Goal: Information Seeking & Learning: Learn about a topic

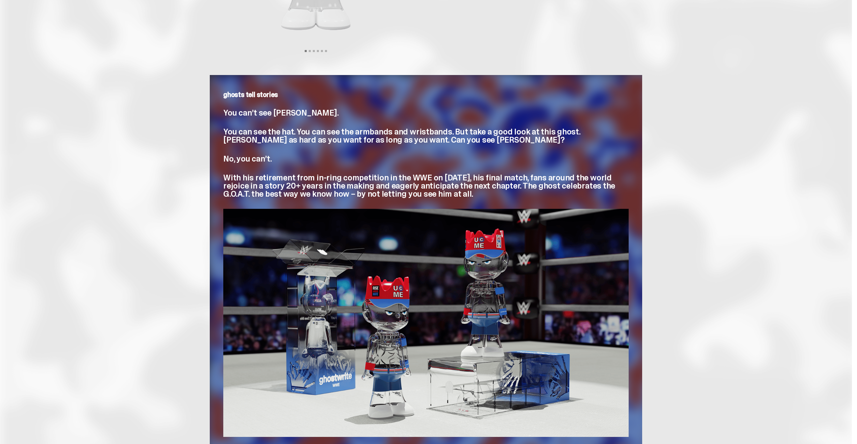
scroll to position [169, 0]
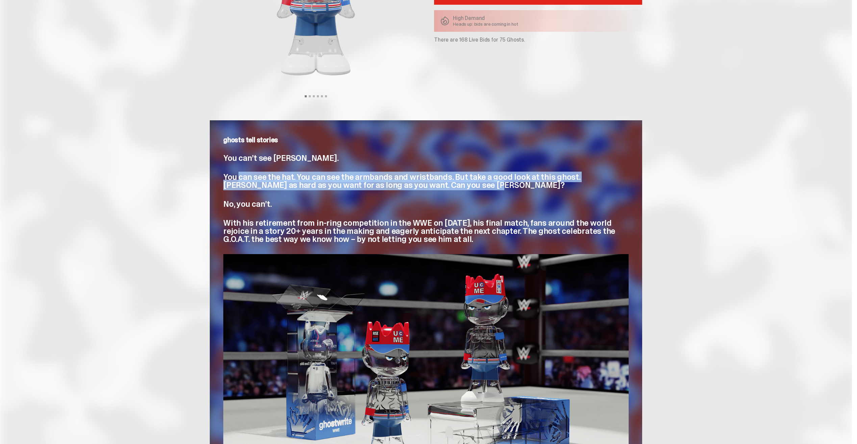
drag, startPoint x: 241, startPoint y: 176, endPoint x: 499, endPoint y: 187, distance: 258.4
click at [499, 187] on p "You can see the hat. You can see the armbands and wristbands. But take a good l…" at bounding box center [425, 181] width 405 height 16
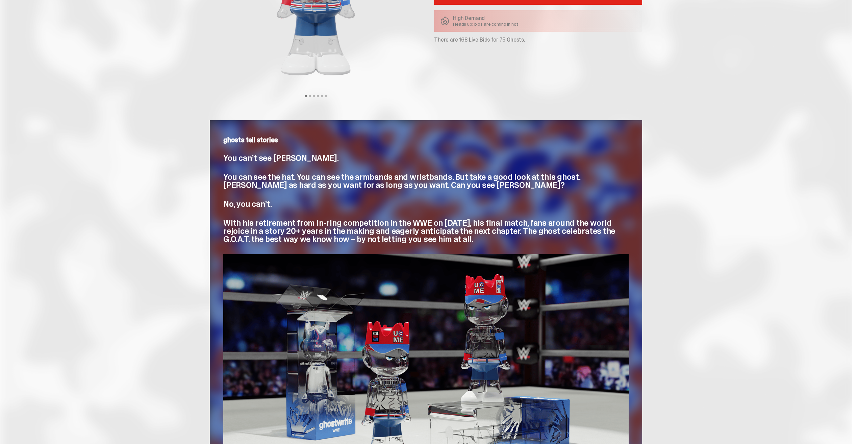
drag, startPoint x: 499, startPoint y: 187, endPoint x: 448, endPoint y: 190, distance: 51.4
click at [446, 190] on div "ghosts tell stories You can’t see John Cena. You can see the hat. You can see t…" at bounding box center [425, 190] width 405 height 107
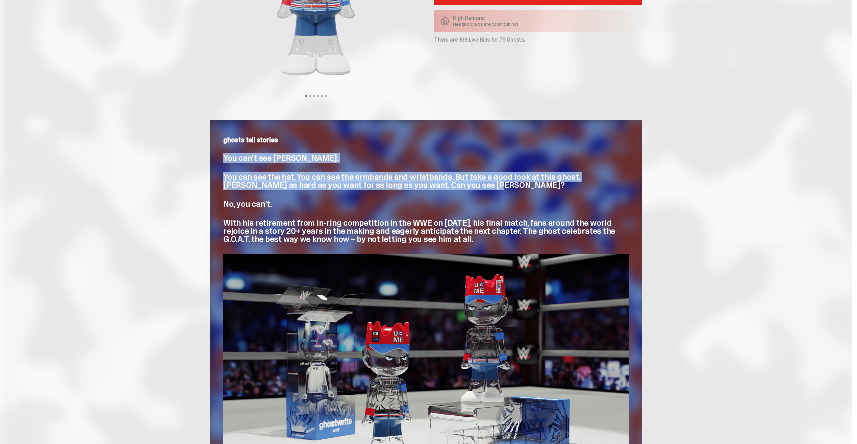
drag, startPoint x: 463, startPoint y: 188, endPoint x: 222, endPoint y: 156, distance: 242.6
click at [222, 156] on div "ghosts tell stories You can’t see John Cena. You can see the hat. You can see t…" at bounding box center [426, 309] width 432 height 378
drag, startPoint x: 222, startPoint y: 156, endPoint x: 236, endPoint y: 165, distance: 16.7
click at [236, 165] on div "ghosts tell stories You can’t see John Cena. You can see the hat. You can see t…" at bounding box center [425, 190] width 405 height 107
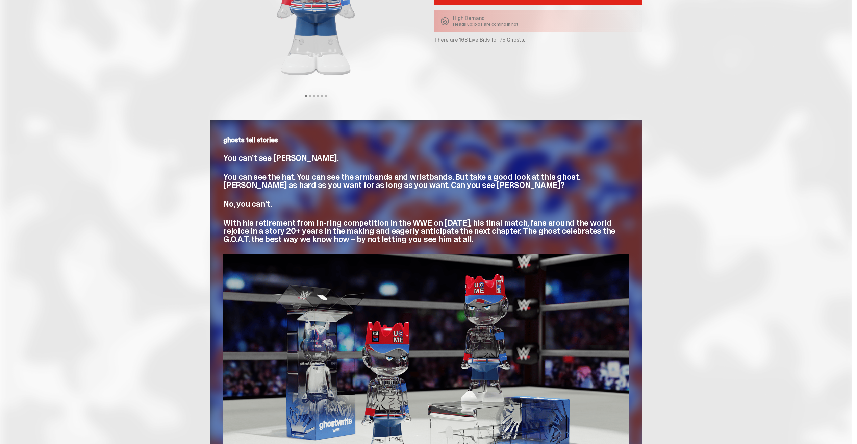
click at [411, 200] on p "No, you can’t." at bounding box center [425, 204] width 405 height 8
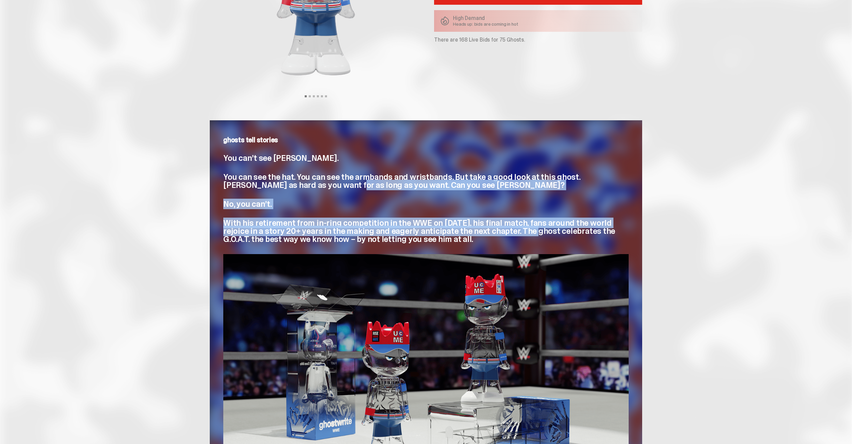
drag, startPoint x: 524, startPoint y: 231, endPoint x: 294, endPoint y: 185, distance: 234.6
click at [294, 185] on div "ghosts tell stories You can’t see John Cena. You can see the hat. You can see t…" at bounding box center [425, 190] width 405 height 107
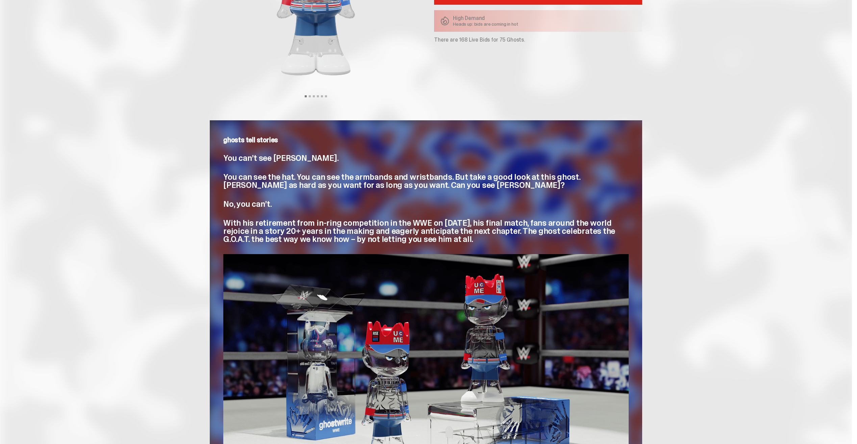
drag, startPoint x: 294, startPoint y: 185, endPoint x: 272, endPoint y: 177, distance: 23.4
click at [286, 182] on span "You can see the hat. You can see the armbands and wristbands. But take a good l…" at bounding box center [401, 181] width 357 height 19
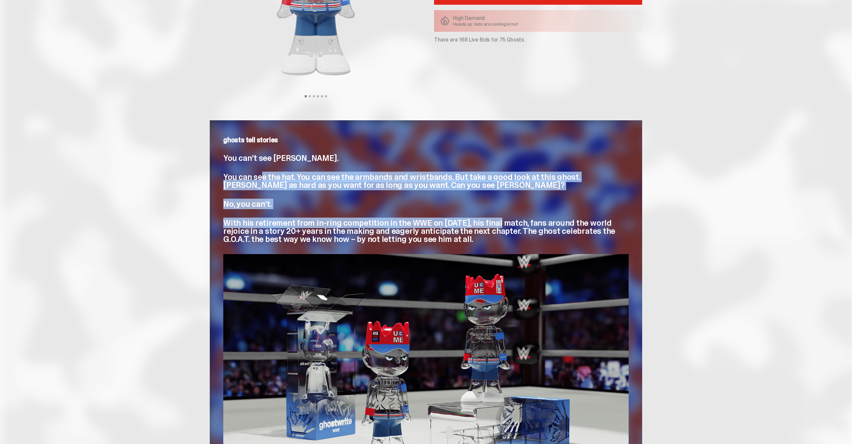
drag, startPoint x: 265, startPoint y: 174, endPoint x: 496, endPoint y: 226, distance: 236.9
click at [496, 226] on div "ghosts tell stories You can’t see John Cena. You can see the hat. You can see t…" at bounding box center [425, 190] width 405 height 107
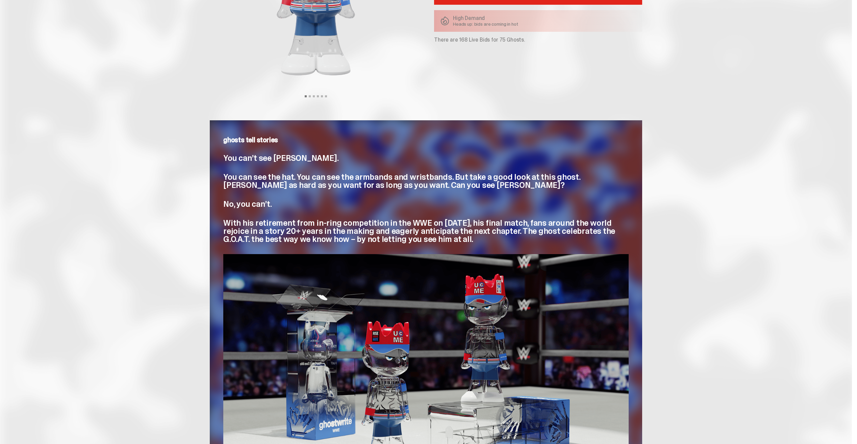
drag, startPoint x: 496, startPoint y: 226, endPoint x: 490, endPoint y: 232, distance: 8.1
click at [490, 232] on span "With his retirement from in-ring competition in the WWE on [DATE], his final ma…" at bounding box center [419, 231] width 392 height 27
drag, startPoint x: 438, startPoint y: 233, endPoint x: 313, endPoint y: 194, distance: 131.4
click at [313, 194] on div "ghosts tell stories You can’t see John Cena. You can see the hat. You can see t…" at bounding box center [425, 190] width 405 height 107
drag, startPoint x: 313, startPoint y: 194, endPoint x: 285, endPoint y: 189, distance: 28.4
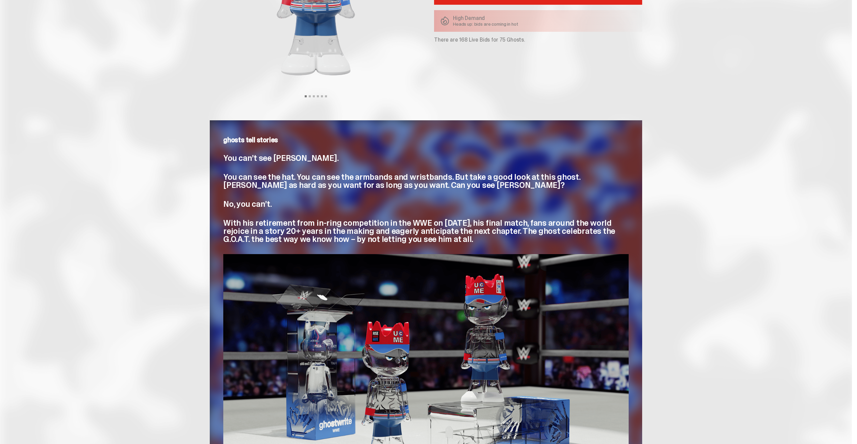
click at [285, 189] on span "You can see the hat. You can see the armbands and wristbands. But take a good l…" at bounding box center [401, 181] width 357 height 19
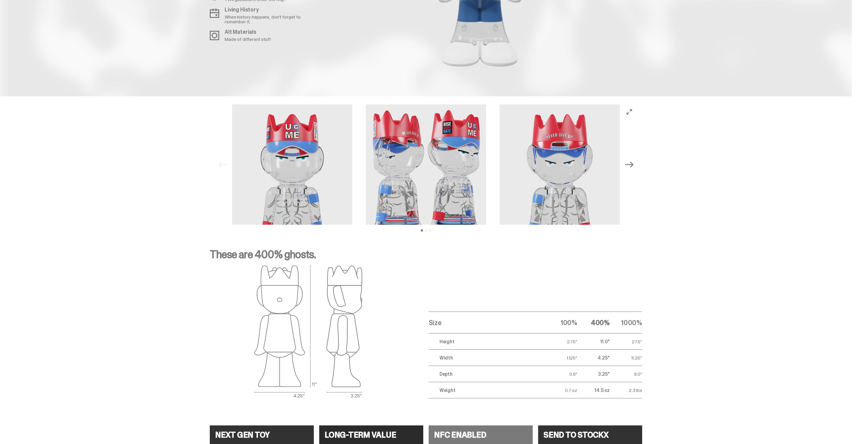
scroll to position [879, 0]
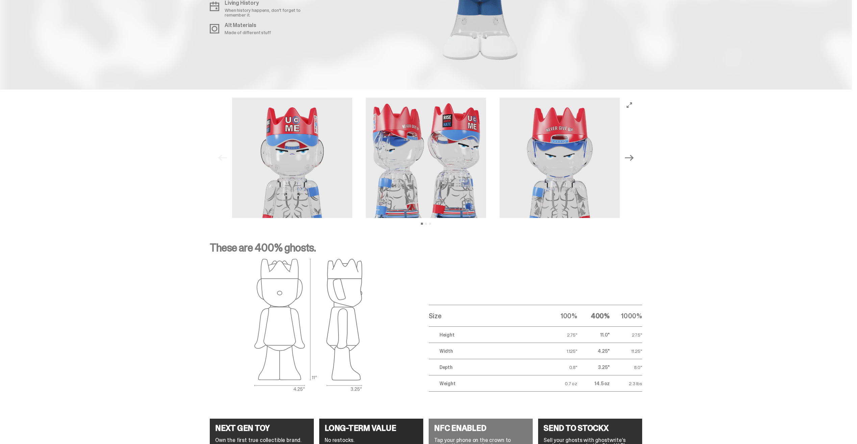
drag, startPoint x: 568, startPoint y: 335, endPoint x: 645, endPoint y: 334, distance: 77.0
click at [642, 334] on tr "Height 2.75" 11.0" 27.5"" at bounding box center [536, 335] width 214 height 16
drag, startPoint x: 645, startPoint y: 334, endPoint x: 509, endPoint y: 332, distance: 135.9
click at [509, 332] on div "These are 400% ghosts. Size 100% 400% 1000% Height 2.75" 11.0" 27.5" Width 1.12…" at bounding box center [426, 317] width 852 height 182
drag, startPoint x: 509, startPoint y: 332, endPoint x: 501, endPoint y: 332, distance: 7.8
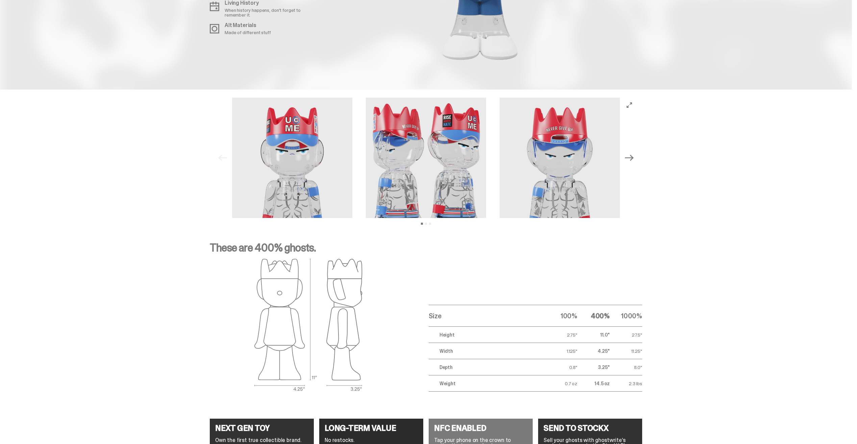
click at [501, 332] on td "Height" at bounding box center [487, 335] width 116 height 16
drag, startPoint x: 443, startPoint y: 330, endPoint x: 616, endPoint y: 350, distance: 174.4
click at [616, 350] on tbody "Height 2.75" 11.0" 27.5" Width 1.125" 4.25" 11.25" Depth 0.8" 3.25" 8.0" Weight…" at bounding box center [536, 359] width 214 height 65
drag, startPoint x: 616, startPoint y: 350, endPoint x: 552, endPoint y: 362, distance: 65.3
click at [552, 362] on td "0.8"" at bounding box center [561, 367] width 32 height 16
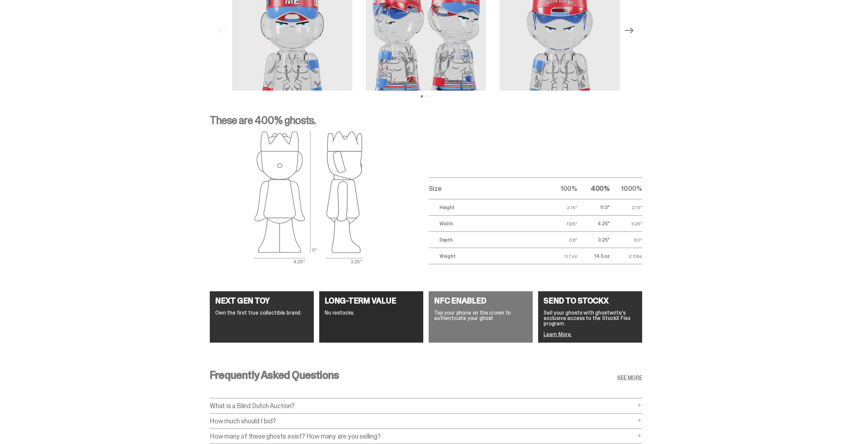
scroll to position [1101, 0]
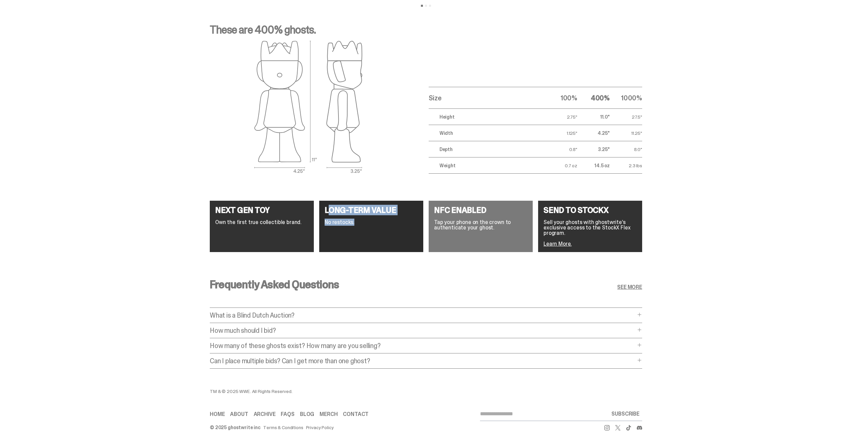
drag, startPoint x: 330, startPoint y: 211, endPoint x: 390, endPoint y: 243, distance: 68.2
click at [390, 243] on div "LONG-TERM VALUE No restocks." at bounding box center [371, 226] width 104 height 51
drag, startPoint x: 390, startPoint y: 243, endPoint x: 441, endPoint y: 303, distance: 79.0
click at [441, 303] on div "Frequently Asked Questions SEE MORE What is a Blind Dutch Auction? What is a Bl…" at bounding box center [426, 326] width 432 height 126
click at [633, 312] on p "What is a Blind Dutch Auction?" at bounding box center [423, 315] width 426 height 7
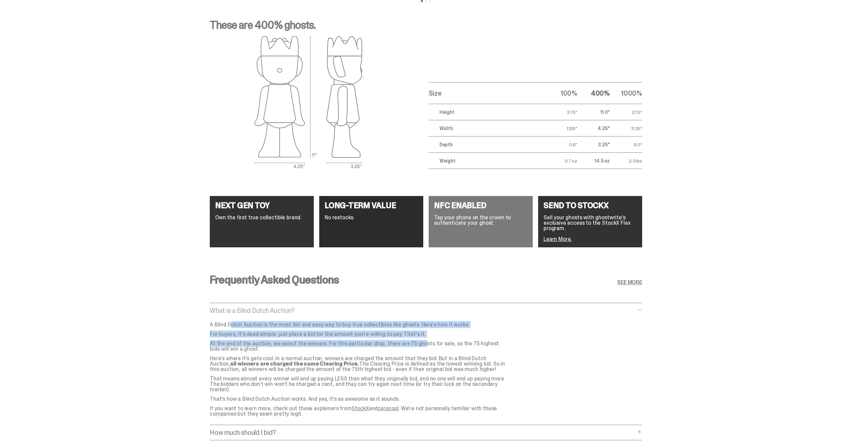
drag, startPoint x: 204, startPoint y: 326, endPoint x: 393, endPoint y: 344, distance: 190.4
click at [393, 344] on div "Frequently Asked Questions SEE MORE What is a Blind Dutch Auction? What is a Bl…" at bounding box center [426, 374] width 852 height 233
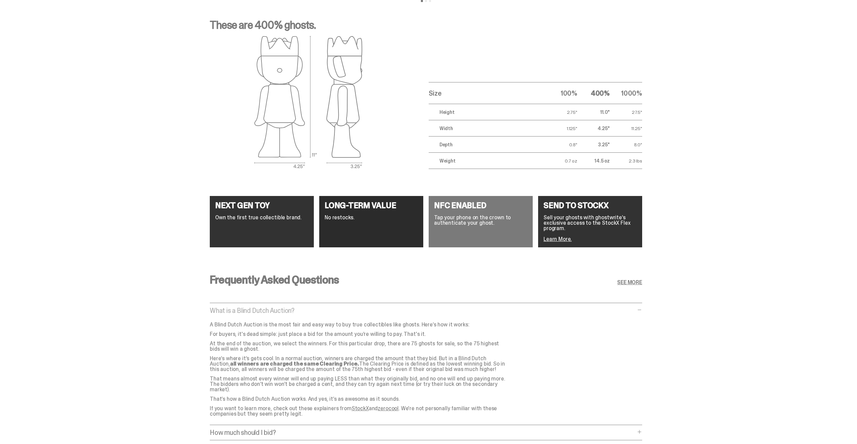
drag, startPoint x: 393, startPoint y: 344, endPoint x: 392, endPoint y: 353, distance: 9.3
click at [386, 353] on div "A Blind Dutch Auction is the most fair and easy way to buy true collectibles li…" at bounding box center [361, 369] width 303 height 95
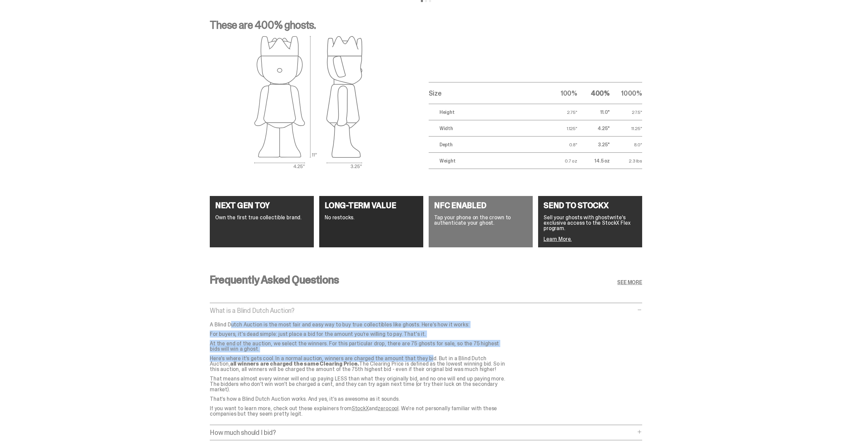
drag, startPoint x: 406, startPoint y: 355, endPoint x: 212, endPoint y: 325, distance: 197.0
click at [212, 325] on div "Frequently Asked Questions SEE MORE What is a Blind Dutch Auction? What is a Bl…" at bounding box center [426, 374] width 852 height 233
drag, startPoint x: 212, startPoint y: 325, endPoint x: 371, endPoint y: 351, distance: 161.5
click at [371, 351] on div "Frequently Asked Questions SEE MORE What is a Blind Dutch Auction? What is a Bl…" at bounding box center [426, 374] width 852 height 233
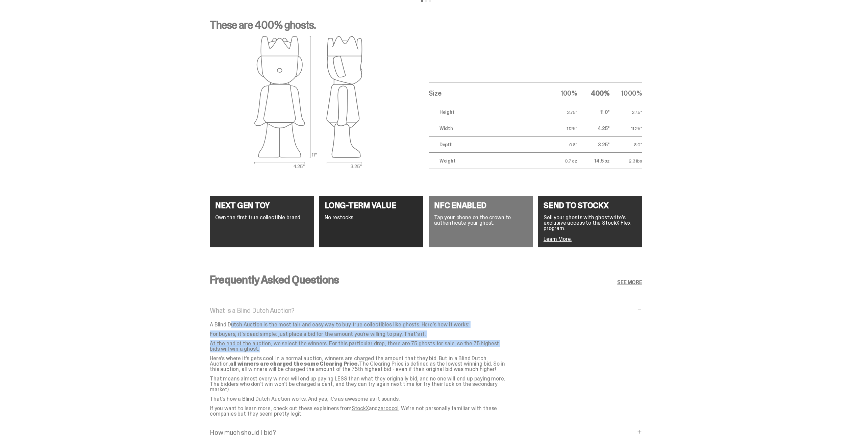
click at [371, 351] on p "At the end of the auction, we select the winners. For this particular drop, the…" at bounding box center [358, 346] width 297 height 11
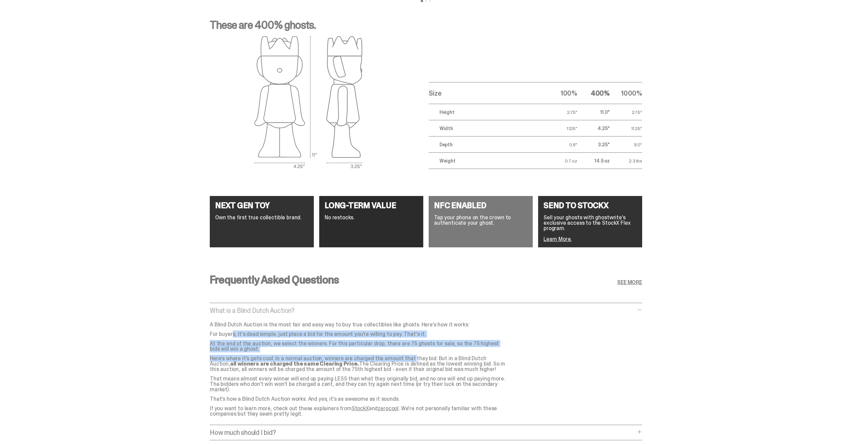
drag, startPoint x: 389, startPoint y: 352, endPoint x: 200, endPoint y: 331, distance: 189.7
click at [200, 331] on div "Frequently Asked Questions SEE MORE What is a Blind Dutch Auction? What is a Bl…" at bounding box center [426, 374] width 852 height 233
drag, startPoint x: 203, startPoint y: 324, endPoint x: 354, endPoint y: 351, distance: 152.8
click at [354, 351] on div "Frequently Asked Questions SEE MORE What is a Blind Dutch Auction? What is a Bl…" at bounding box center [426, 374] width 852 height 233
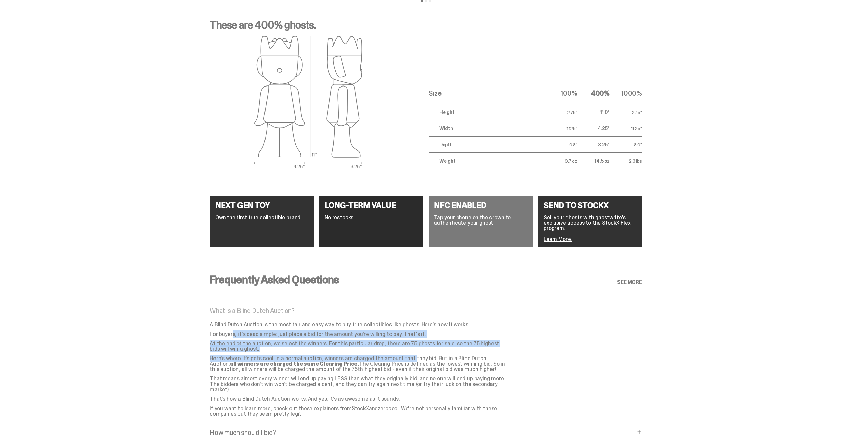
drag, startPoint x: 354, startPoint y: 351, endPoint x: 358, endPoint y: 351, distance: 4.1
click at [354, 351] on p "At the end of the auction, we select the winners. For this particular drop, the…" at bounding box center [358, 346] width 297 height 11
drag, startPoint x: 388, startPoint y: 354, endPoint x: 200, endPoint y: 324, distance: 190.9
click at [200, 324] on div "Frequently Asked Questions SEE MORE What is a Blind Dutch Auction? What is a Bl…" at bounding box center [426, 374] width 852 height 233
click at [201, 326] on div "Frequently Asked Questions SEE MORE What is a Blind Dutch Auction? What is a Bl…" at bounding box center [426, 374] width 852 height 233
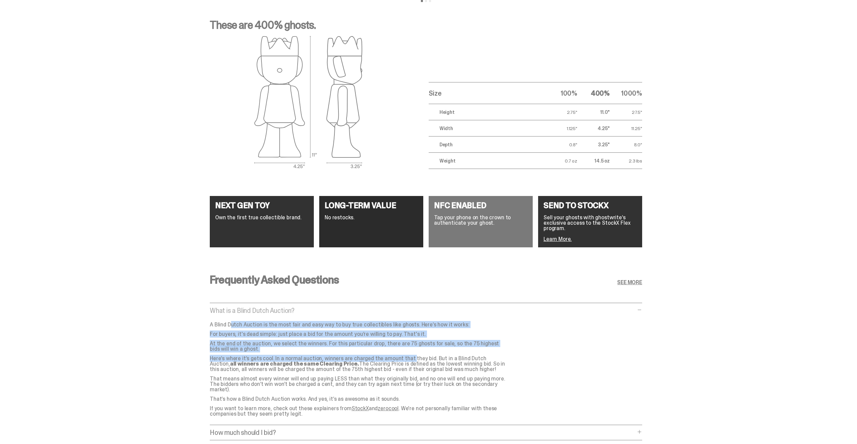
drag, startPoint x: 203, startPoint y: 324, endPoint x: 360, endPoint y: 349, distance: 158.4
click at [360, 349] on div "Frequently Asked Questions SEE MORE What is a Blind Dutch Auction? What is a Bl…" at bounding box center [426, 374] width 852 height 233
click at [360, 349] on p "At the end of the auction, we select the winners. For this particular drop, the…" at bounding box center [358, 346] width 297 height 11
drag, startPoint x: 396, startPoint y: 354, endPoint x: 220, endPoint y: 330, distance: 177.4
click at [220, 330] on div "A Blind Dutch Auction is the most fair and easy way to buy true collectibles li…" at bounding box center [361, 369] width 303 height 95
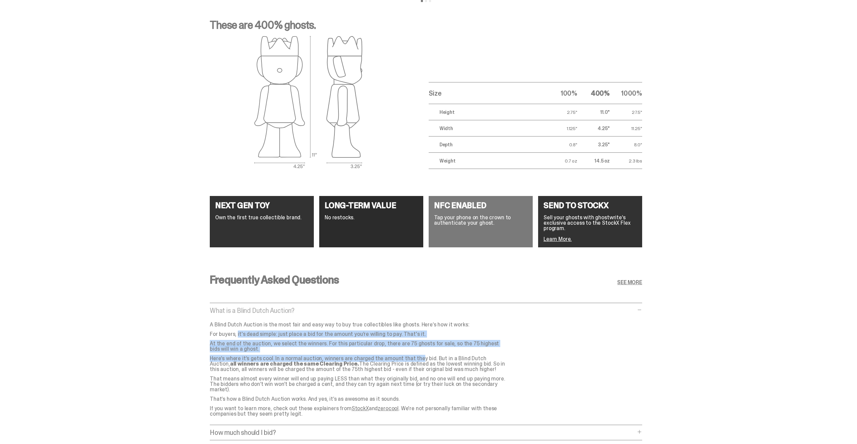
click at [220, 330] on div "A Blind Dutch Auction is the most fair and easy way to buy true collectibles li…" at bounding box center [361, 369] width 303 height 95
drag, startPoint x: 216, startPoint y: 328, endPoint x: 388, endPoint y: 348, distance: 172.8
click at [388, 348] on div "A Blind Dutch Auction is the most fair and easy way to buy true collectibles li…" at bounding box center [361, 369] width 303 height 95
click at [388, 348] on p "At the end of the auction, we select the winners. For this particular drop, the…" at bounding box center [358, 346] width 297 height 11
drag, startPoint x: 405, startPoint y: 352, endPoint x: 231, endPoint y: 329, distance: 176.1
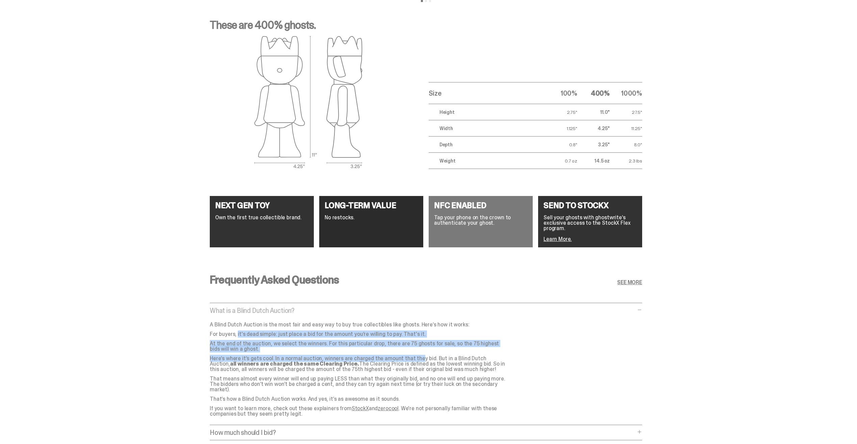
click at [231, 329] on div "A Blind Dutch Auction is the most fair and easy way to buy true collectibles li…" at bounding box center [361, 369] width 303 height 95
drag, startPoint x: 231, startPoint y: 329, endPoint x: 225, endPoint y: 328, distance: 5.4
click at [231, 329] on div "A Blind Dutch Auction is the most fair and easy way to buy true collectibles li…" at bounding box center [361, 369] width 303 height 95
drag
click at [351, 346] on div "A Blind Dutch Auction is the most fair and easy way to buy true collectibles li…" at bounding box center [361, 369] width 303 height 95
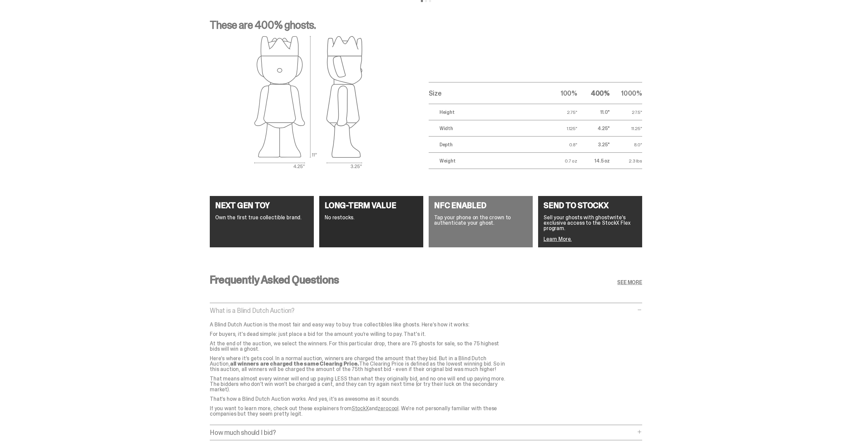
click at [353, 350] on p "At the end of the auction, we select the winners. For this particular drop, the…" at bounding box center [358, 346] width 297 height 11
click at [203, 330] on div "Frequently Asked Questions SEE MORE What is a Blind Dutch Auction? What is a Bl…" at bounding box center [426, 374] width 852 height 233
click at [202, 329] on div "Frequently Asked Questions SEE MORE What is a Blind Dutch Auction? What is a Bl…" at bounding box center [426, 374] width 852 height 233
click at [365, 350] on div "Frequently Asked Questions SEE MORE What is a Blind Dutch Auction? What is a Bl…" at bounding box center [426, 374] width 852 height 233
click at [203, 322] on div "Frequently Asked Questions SEE MORE What is a Blind Dutch Auction? What is a Bl…" at bounding box center [426, 374] width 852 height 233
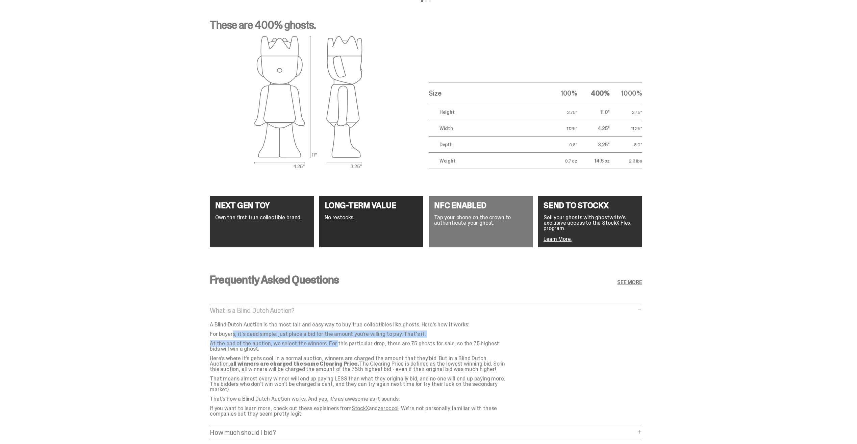
click at [203, 322] on div "Frequently Asked Questions SEE MORE What is a Blind Dutch Auction? What is a Bl…" at bounding box center [426, 374] width 852 height 233
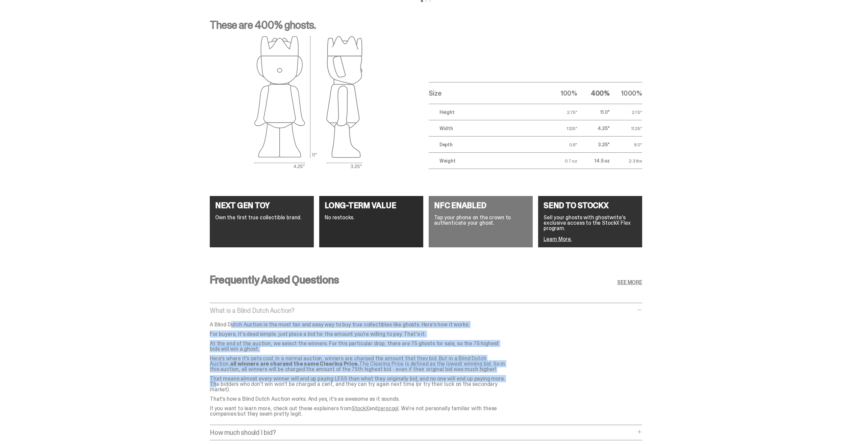
click at [470, 373] on div "Frequently Asked Questions SEE MORE What is a Blind Dutch Auction? What is a Bl…" at bounding box center [426, 374] width 852 height 233
click at [450, 372] on p "Here’s where it’s gets cool. In a normal auction, winners are charged the amoun…" at bounding box center [358, 364] width 297 height 16
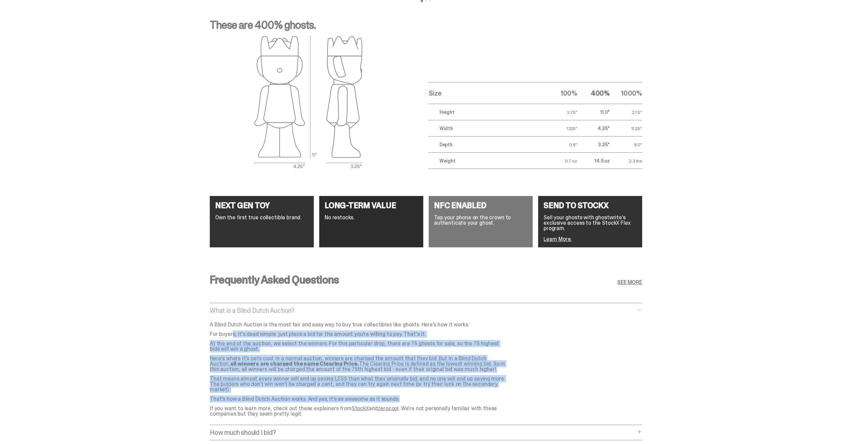
click at [213, 329] on div "A Blind Dutch Auction is the most fair and easy way to buy true collectibles li…" at bounding box center [361, 369] width 303 height 95
click at [215, 330] on div "A Blind Dutch Auction is the most fair and easy way to buy true collectibles li…" at bounding box center [361, 369] width 303 height 95
click at [520, 395] on div "What is a Blind Dutch Auction? What is a Blind Dutch Auction? A Blind Dutch Auc…" at bounding box center [426, 366] width 432 height 118
click at [454, 386] on p "That means almost every winner will end up paying LESS than what they originall…" at bounding box center [358, 384] width 297 height 16
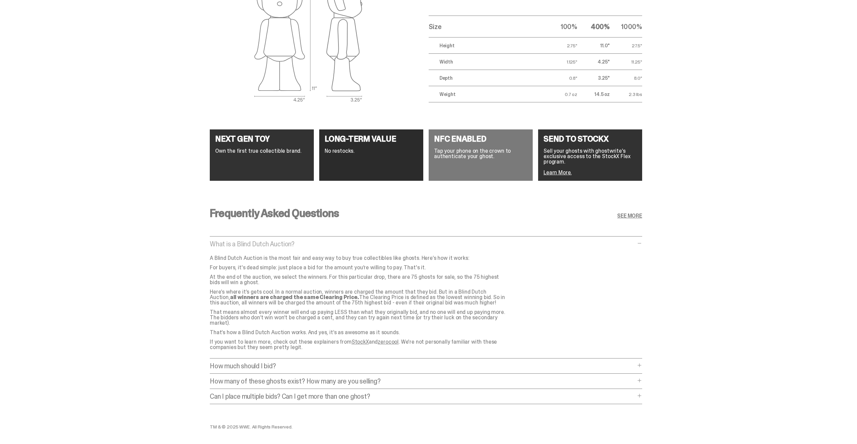
scroll to position [1203, 0]
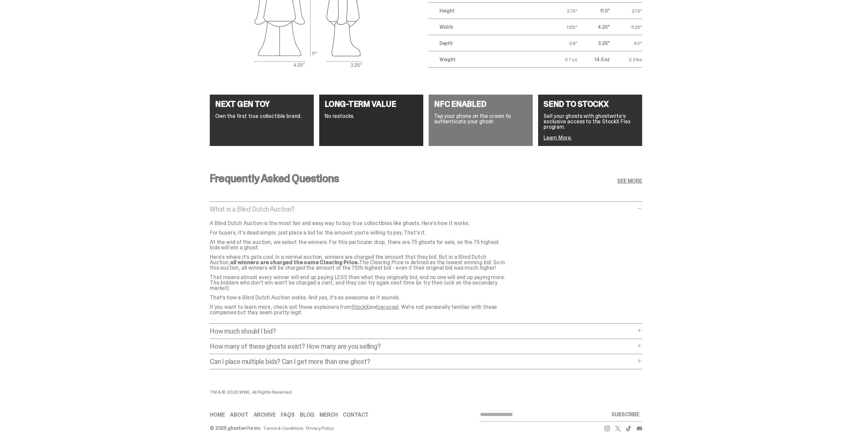
click at [342, 328] on p "How much should I bid?" at bounding box center [423, 331] width 426 height 7
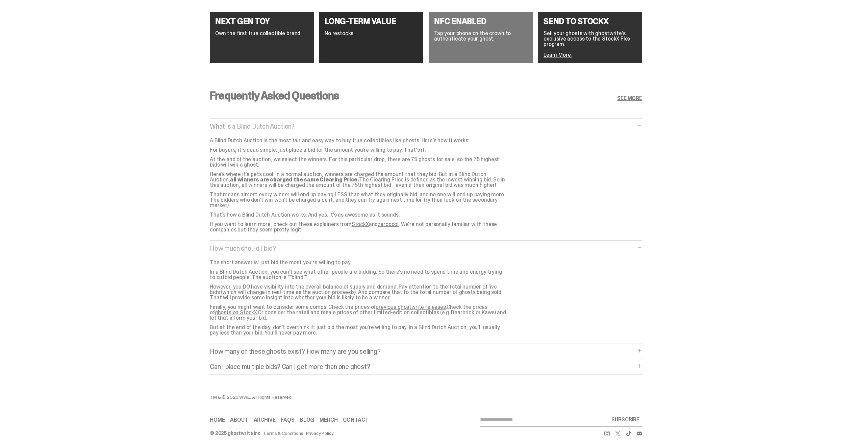
scroll to position [1290, 0]
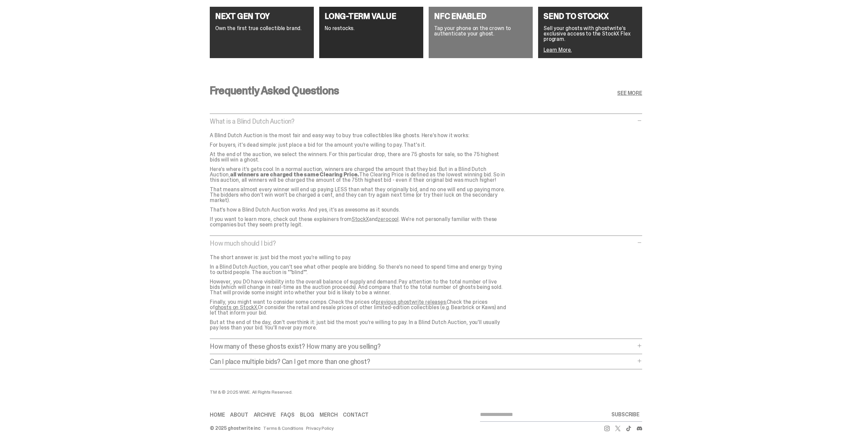
click at [206, 256] on div "Frequently Asked Questions SEE MORE What is a Blind Dutch Auction? What is a Bl…" at bounding box center [426, 229] width 852 height 321
click at [204, 250] on div "Frequently Asked Questions SEE MORE What is a Blind Dutch Auction? What is a Bl…" at bounding box center [426, 229] width 852 height 321
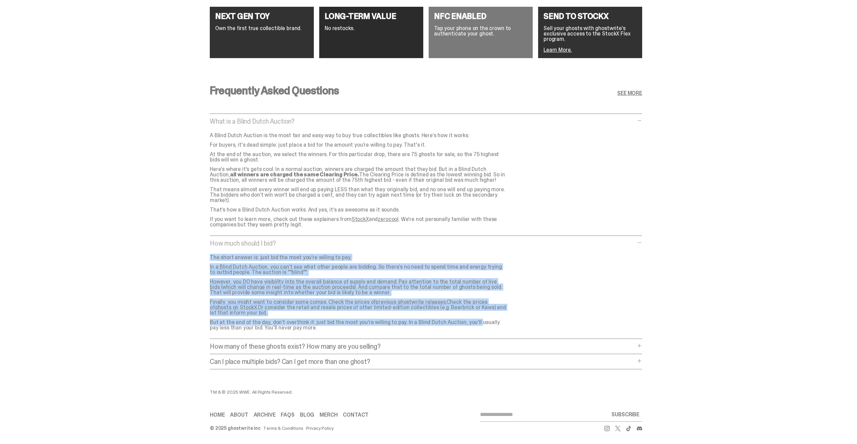
click at [452, 316] on div "Frequently Asked Questions SEE MORE What is a Blind Dutch Auction? What is a Bl…" at bounding box center [426, 229] width 852 height 321
click at [452, 320] on p "But at the end of the day, don’t overthink it: just bid the most you’re willing…" at bounding box center [358, 325] width 297 height 11
click at [225, 261] on div "The short answer is: just bid the most you’re willing to pay. In a Blind Dutch …" at bounding box center [361, 293] width 303 height 76
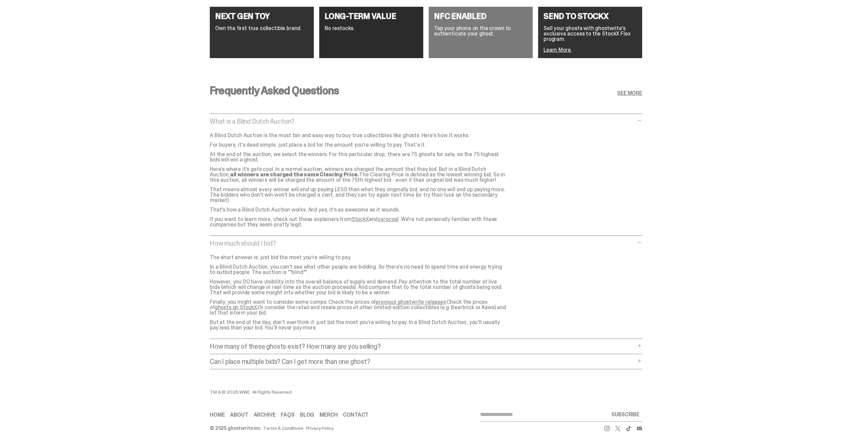
click at [213, 264] on p "In a Blind Dutch Auction, you can’t see what other people are bidding. So there…" at bounding box center [358, 269] width 297 height 11
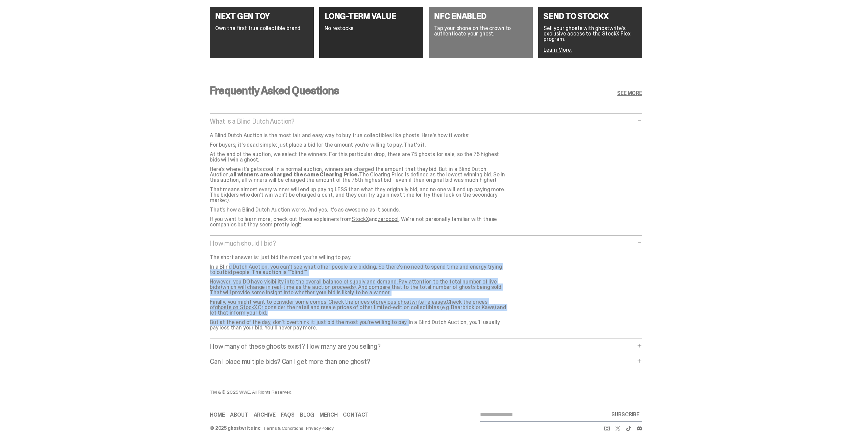
click at [381, 317] on div "The short answer is: just bid the most you’re willing to pay. In a Blind Dutch …" at bounding box center [361, 293] width 303 height 76
click at [383, 320] on p "But at the end of the day, don’t overthink it: just bid the most you’re willing…" at bounding box center [358, 325] width 297 height 11
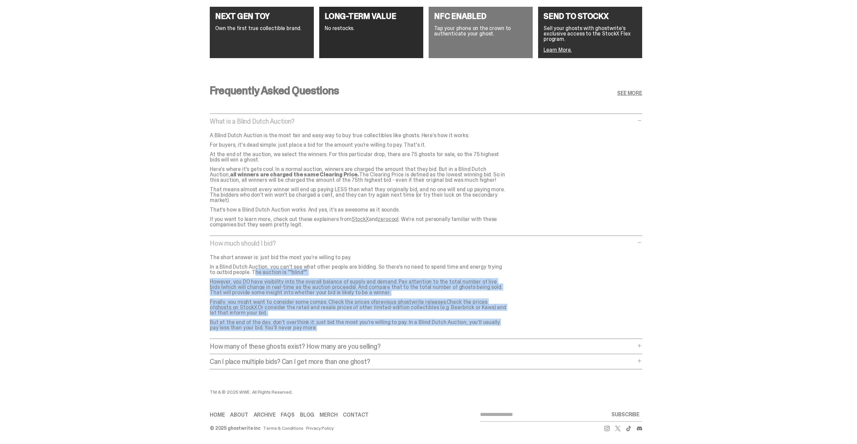
click at [226, 266] on div "How much should I bid? How much should I bid? The short answer is: just bid the…" at bounding box center [426, 289] width 432 height 99
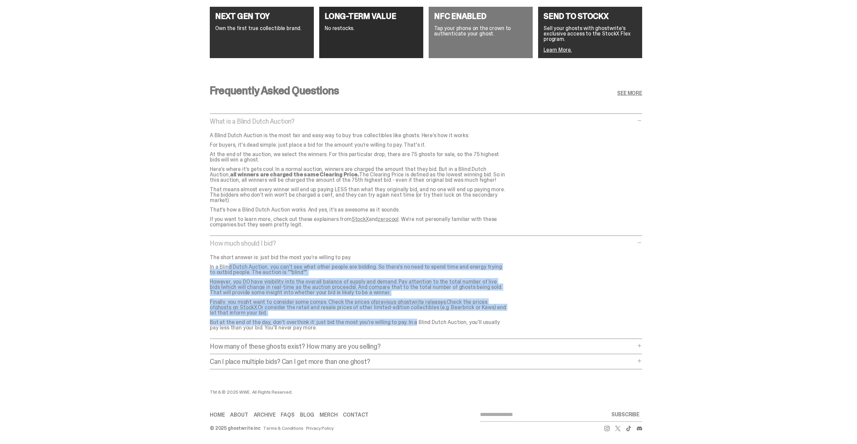
click at [391, 315] on div "Frequently Asked Questions SEE MORE What is a Blind Dutch Auction? What is a Bl…" at bounding box center [426, 229] width 852 height 321
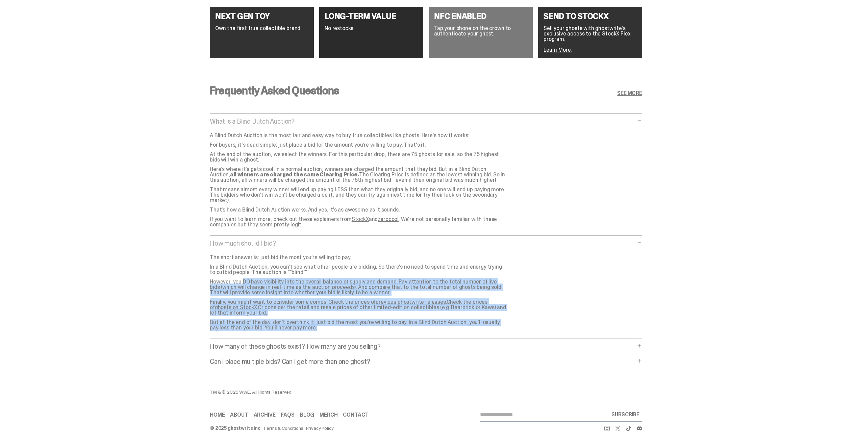
click at [218, 268] on div "How much should I bid? How much should I bid? The short answer is: just bid the…" at bounding box center [426, 289] width 432 height 99
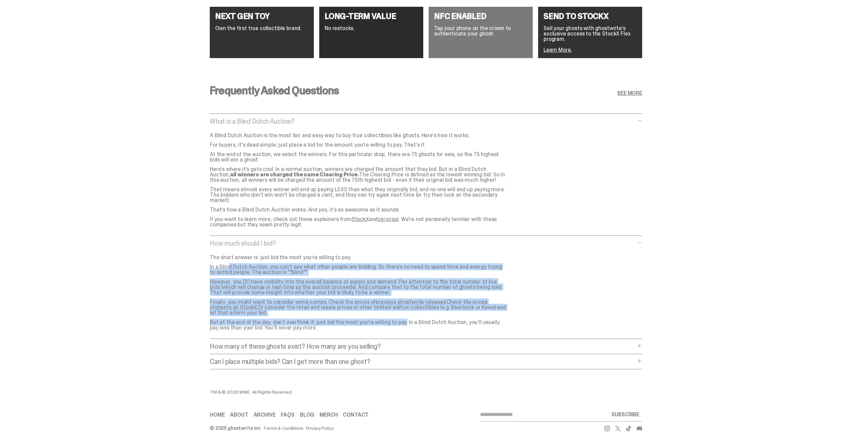
click at [380, 311] on div "Frequently Asked Questions SEE MORE What is a Blind Dutch Auction? What is a Bl…" at bounding box center [426, 229] width 852 height 321
click at [209, 262] on div "Frequently Asked Questions SEE MORE What is a Blind Dutch Auction? What is a Bl…" at bounding box center [426, 229] width 852 height 321
click at [204, 261] on div "Frequently Asked Questions SEE MORE What is a Blind Dutch Auction? What is a Bl…" at bounding box center [426, 229] width 852 height 321
click at [381, 318] on div "Frequently Asked Questions SEE MORE What is a Blind Dutch Auction? What is a Bl…" at bounding box center [426, 229] width 852 height 321
click at [383, 320] on p "But at the end of the day, don’t overthink it: just bid the most you’re willing…" at bounding box center [358, 325] width 297 height 11
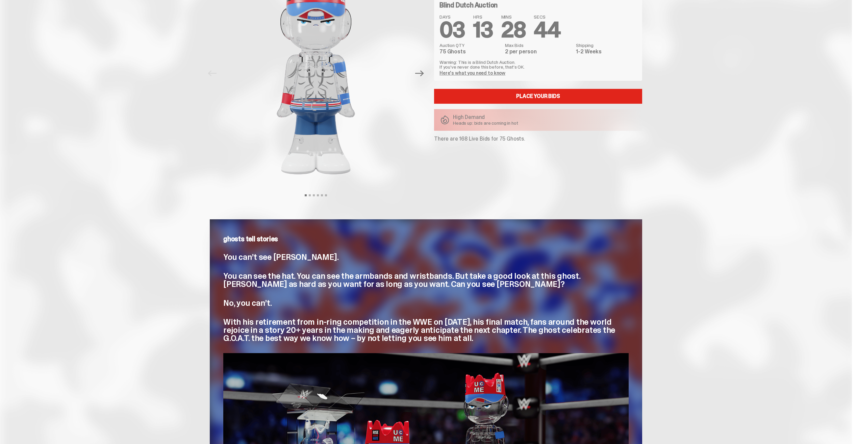
scroll to position [0, 0]
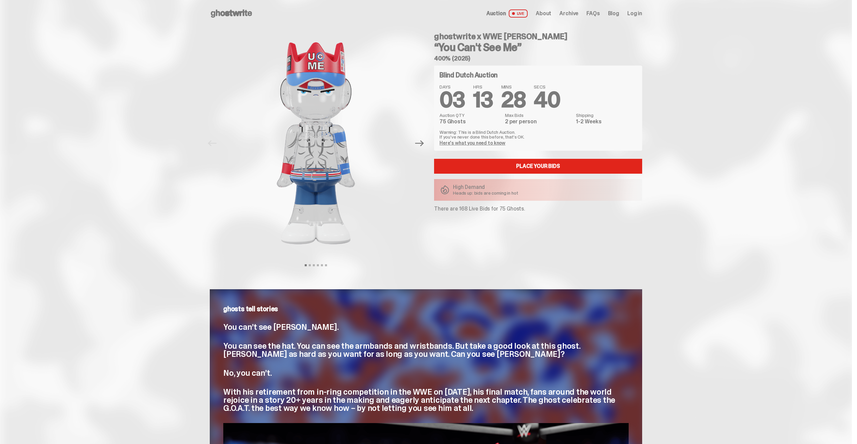
click at [433, 128] on div "ghostwrite x WWE John Cena “You Can't See Me” 400% (2025) Blind Dutch Auction D…" at bounding box center [534, 143] width 216 height 232
click at [451, 130] on p "Warning: This is a Blind Dutch Auction. If you’ve never done this before, that’…" at bounding box center [538, 134] width 197 height 9
click at [446, 130] on p "Warning: This is a Blind Dutch Auction. If you’ve never done this before, that’…" at bounding box center [538, 134] width 197 height 9
click at [523, 132] on p "Warning: This is a Blind Dutch Auction. If you’ve never done this before, that’…" at bounding box center [538, 134] width 197 height 9
click at [524, 133] on p "Warning: This is a Blind Dutch Auction. If you’ve never done this before, that’…" at bounding box center [538, 134] width 197 height 9
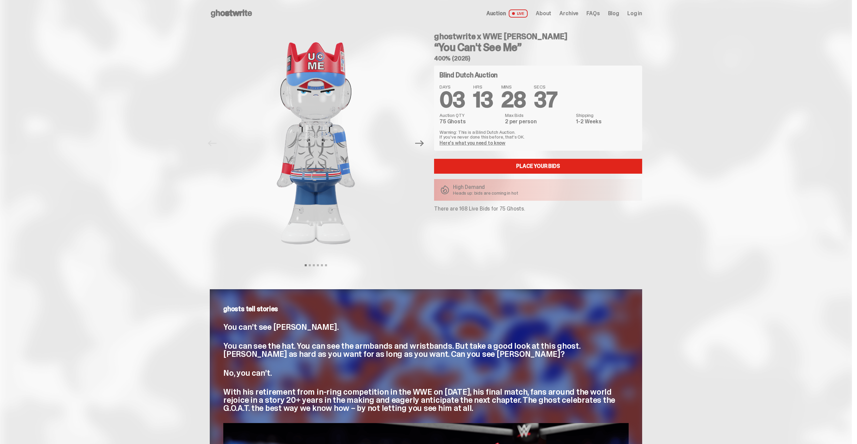
click at [452, 130] on p "Warning: This is a Blind Dutch Auction. If you’ve never done this before, that’…" at bounding box center [538, 134] width 197 height 9
click at [451, 130] on p "Warning: This is a Blind Dutch Auction. If you’ve never done this before, that’…" at bounding box center [538, 134] width 197 height 9
click at [536, 138] on div "Blind Dutch Auction DAYS 03 HRS 13 MINS 28 SECS 36 Auction QTY 75 Ghosts Max Bi…" at bounding box center [538, 108] width 208 height 85
click at [536, 138] on p "Warning: This is a Blind Dutch Auction. If you’ve never done this before, that’…" at bounding box center [538, 134] width 197 height 9
click at [442, 132] on div "Blind Dutch Auction DAYS 03 HRS 13 MINS 28 SECS 35 Auction QTY 75 Ghosts Max Bi…" at bounding box center [538, 108] width 208 height 85
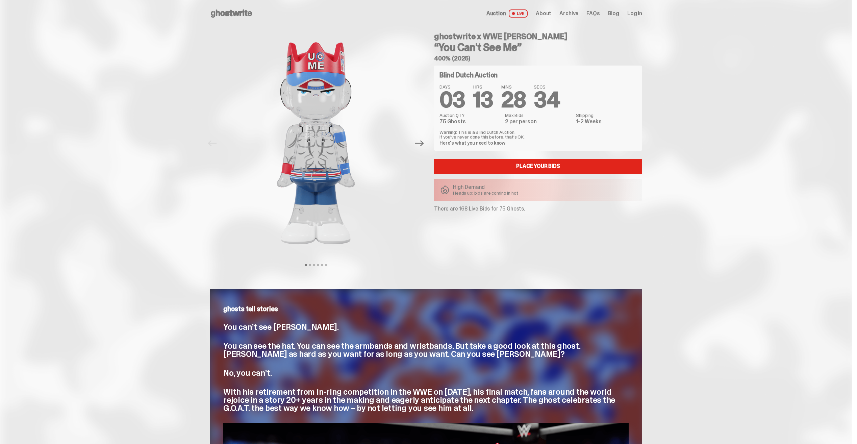
click at [442, 132] on div "Blind Dutch Auction DAYS 03 HRS 13 MINS 28 SECS 34 Auction QTY 75 Ghosts Max Bi…" at bounding box center [538, 108] width 208 height 85
click at [540, 134] on div "Blind Dutch Auction DAYS 03 HRS 13 MINS 28 SECS 34 Auction QTY 75 Ghosts Max Bi…" at bounding box center [538, 108] width 208 height 85
click at [512, 135] on p "Warning: This is a Blind Dutch Auction. If you’ve never done this before, that’…" at bounding box center [538, 134] width 197 height 9
click at [456, 132] on p "Warning: This is a Blind Dutch Auction. If you’ve never done this before, that’…" at bounding box center [538, 134] width 197 height 9
click at [546, 133] on p "Warning: This is a Blind Dutch Auction. If you’ve never done this before, that’…" at bounding box center [538, 134] width 197 height 9
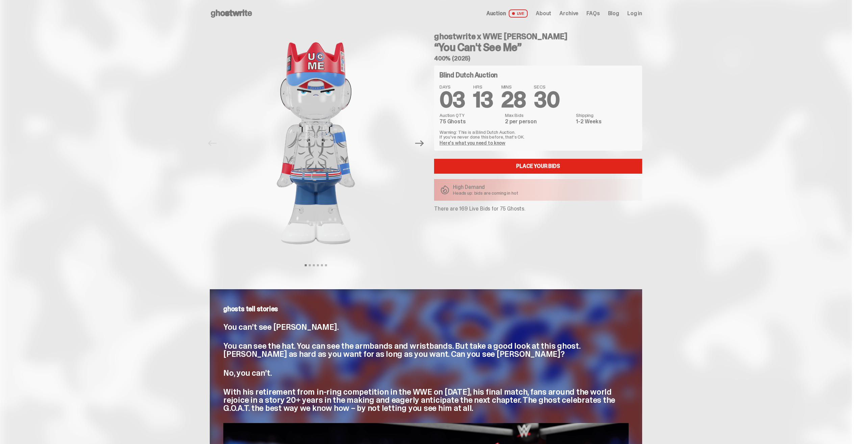
click at [538, 135] on p "Warning: This is a Blind Dutch Auction. If you’ve never done this before, that’…" at bounding box center [538, 134] width 197 height 9
click at [541, 164] on link "Place your Bids" at bounding box center [538, 166] width 208 height 15
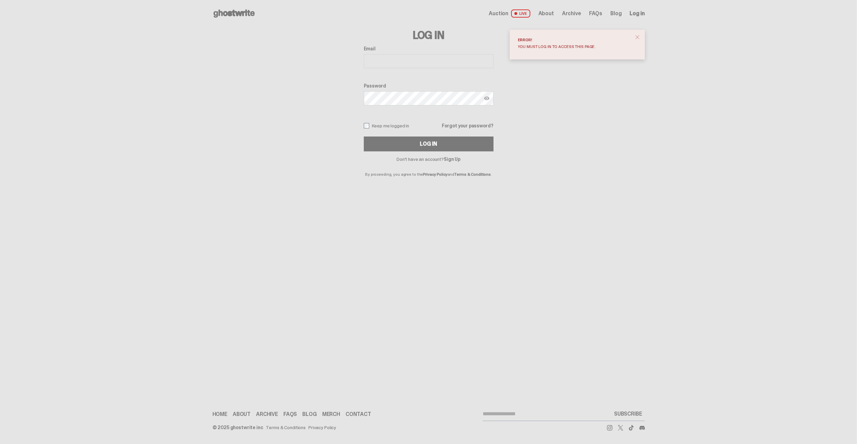
click at [641, 38] on button "close" at bounding box center [638, 37] width 12 height 12
click at [230, 13] on use at bounding box center [234, 13] width 41 height 8
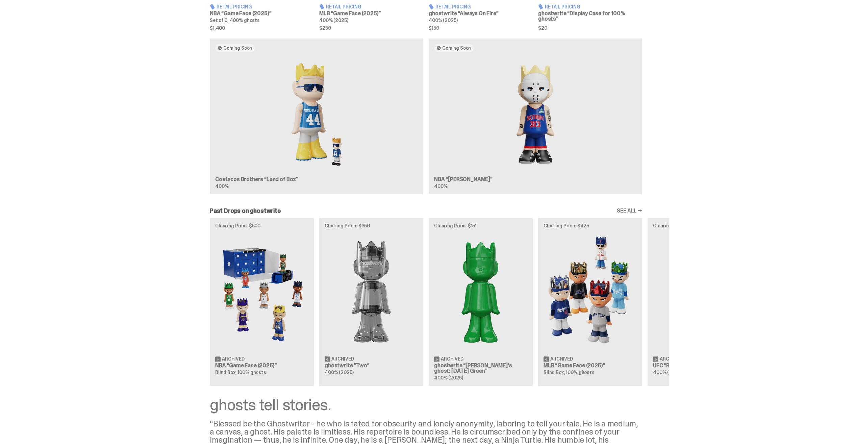
scroll to position [559, 0]
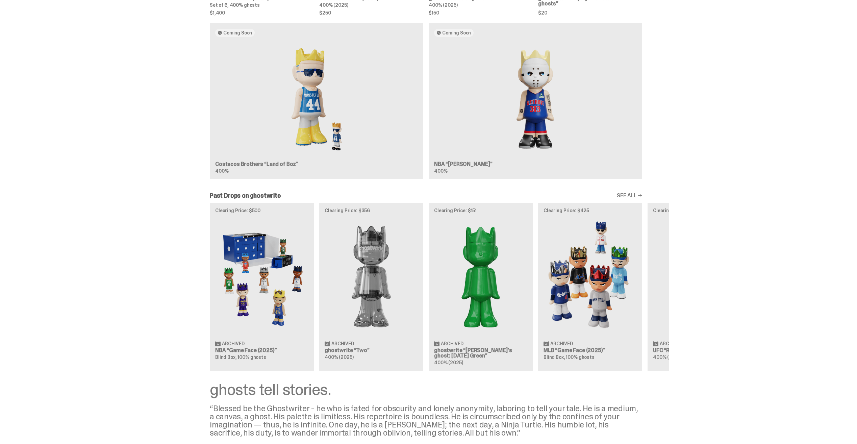
click at [637, 194] on link "SEE ALL →" at bounding box center [629, 195] width 25 height 5
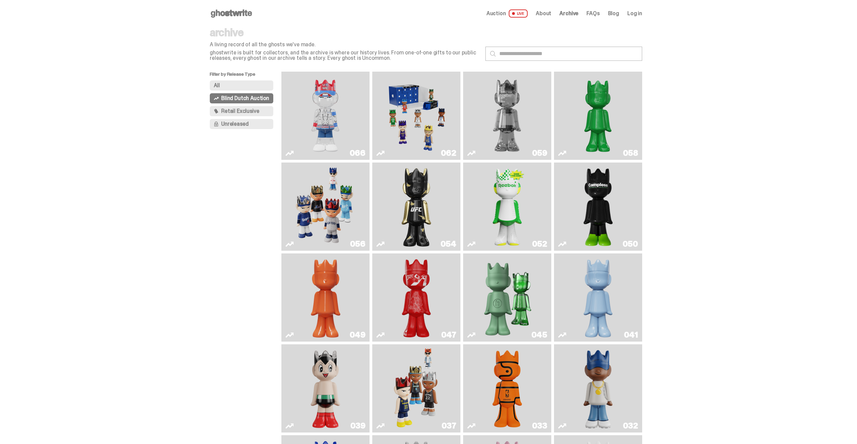
click at [427, 196] on img "Ruby" at bounding box center [417, 206] width 36 height 83
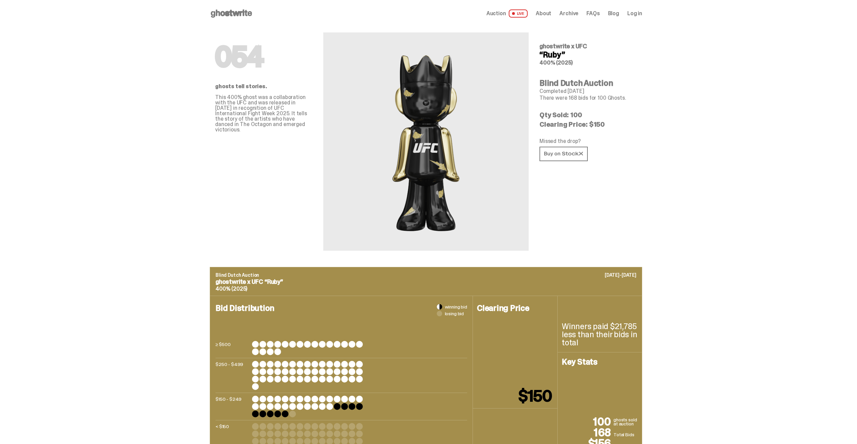
click at [570, 186] on div "054 ghostwrite x UFC “Ruby” 400% (2025) Blind Dutch Auction Completed [DATE] Th…" at bounding box center [588, 139] width 97 height 224
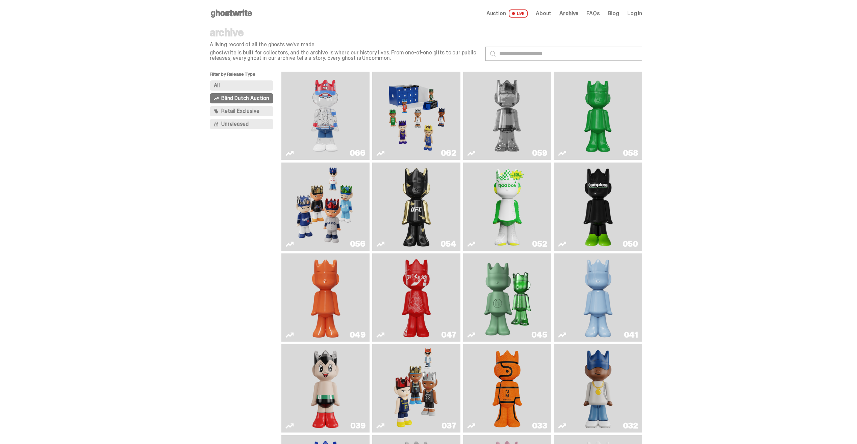
click at [331, 208] on img "Game Face (2025)" at bounding box center [325, 206] width 66 height 83
click at [330, 109] on img "You Can't See Me" at bounding box center [325, 115] width 66 height 83
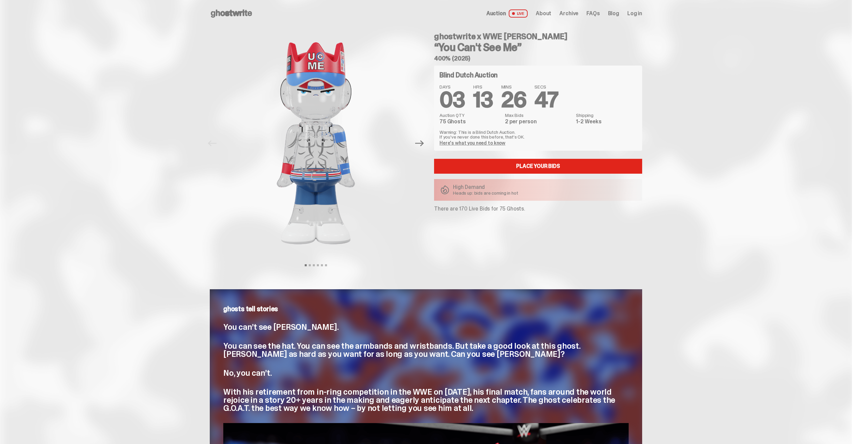
drag, startPoint x: 437, startPoint y: 208, endPoint x: 546, endPoint y: 214, distance: 109.3
click at [546, 214] on div "ghostwrite x WWE [PERSON_NAME] “You Can't See Me” 400% (2025) Blind Dutch Aucti…" at bounding box center [534, 143] width 216 height 232
drag, startPoint x: 546, startPoint y: 214, endPoint x: 541, endPoint y: 213, distance: 5.8
click at [539, 216] on div "ghostwrite x WWE [PERSON_NAME] “You Can't See Me” 400% (2025) Blind Dutch Aucti…" at bounding box center [534, 143] width 216 height 232
drag, startPoint x: 541, startPoint y: 209, endPoint x: 416, endPoint y: 210, distance: 125.0
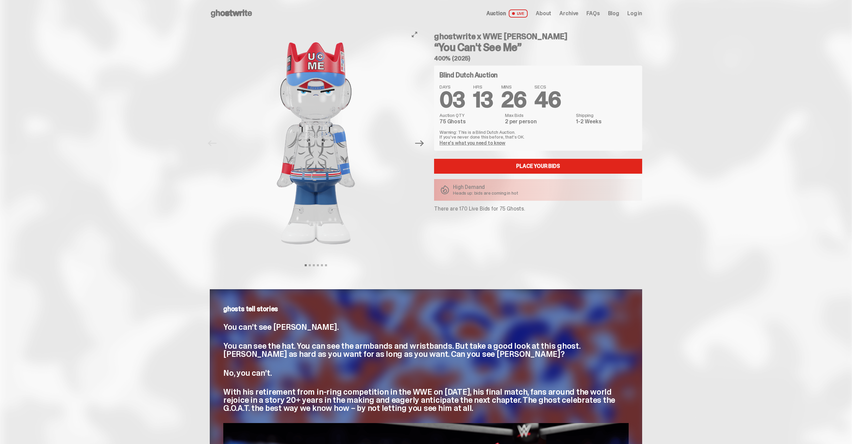
click at [416, 210] on div "Previous Next View slide 1 View slide 2 View slide 3 View slide 4 View slide 5 …" at bounding box center [426, 150] width 432 height 246
click at [422, 212] on div at bounding box center [316, 143] width 212 height 232
click at [430, 209] on div "ghostwrite x WWE [PERSON_NAME] “You Can't See Me” 400% (2025) Blind Dutch Aucti…" at bounding box center [534, 143] width 216 height 232
drag, startPoint x: 429, startPoint y: 211, endPoint x: 538, endPoint y: 214, distance: 108.9
click at [538, 214] on div "ghostwrite x WWE [PERSON_NAME] “You Can't See Me” 400% (2025) Blind Dutch Aucti…" at bounding box center [534, 143] width 216 height 232
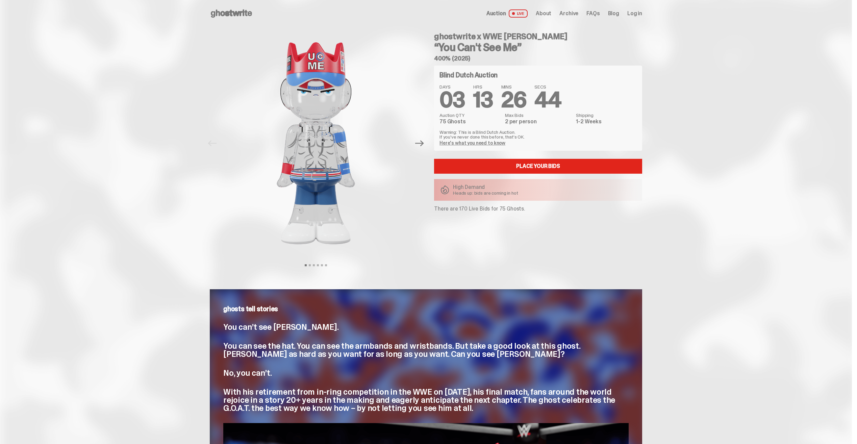
click at [538, 214] on div "ghostwrite x WWE [PERSON_NAME] “You Can't See Me” 400% (2025) Blind Dutch Aucti…" at bounding box center [534, 143] width 216 height 232
drag, startPoint x: 540, startPoint y: 212, endPoint x: 423, endPoint y: 211, distance: 116.9
click at [423, 211] on div "Previous Next View slide 1 View slide 2 View slide 3 View slide 4 View slide 5 …" at bounding box center [426, 150] width 432 height 246
click at [422, 211] on div at bounding box center [316, 143] width 212 height 232
click at [431, 215] on div "ghostwrite x WWE [PERSON_NAME] “You Can't See Me” 400% (2025) Blind Dutch Aucti…" at bounding box center [534, 143] width 216 height 232
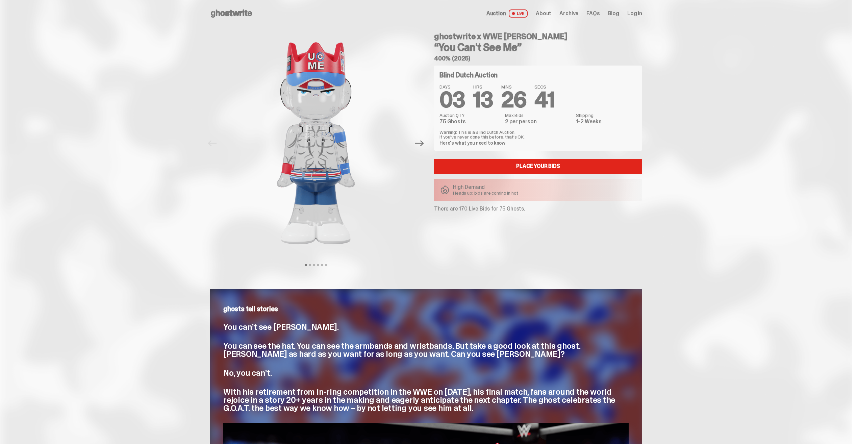
drag, startPoint x: 432, startPoint y: 212, endPoint x: 551, endPoint y: 213, distance: 118.3
click at [551, 213] on div "ghostwrite x WWE [PERSON_NAME] “You Can't See Me” 400% (2025) Blind Dutch Aucti…" at bounding box center [534, 143] width 216 height 232
drag, startPoint x: 551, startPoint y: 213, endPoint x: 524, endPoint y: 219, distance: 27.2
click at [524, 219] on div "ghostwrite x WWE [PERSON_NAME] “You Can't See Me” 400% (2025) Blind Dutch Aucti…" at bounding box center [534, 143] width 216 height 232
drag, startPoint x: 528, startPoint y: 214, endPoint x: 423, endPoint y: 211, distance: 105.8
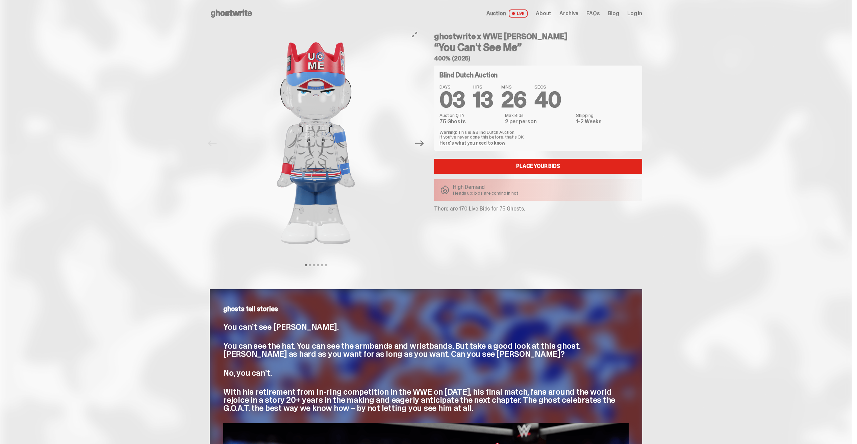
click at [423, 211] on div "Previous Next View slide 1 View slide 2 View slide 3 View slide 4 View slide 5 …" at bounding box center [426, 150] width 432 height 246
drag, startPoint x: 423, startPoint y: 211, endPoint x: 427, endPoint y: 212, distance: 4.1
click at [426, 212] on div "Previous Next View slide 1 View slide 2 View slide 3 View slide 4 View slide 5 …" at bounding box center [318, 143] width 216 height 232
drag, startPoint x: 425, startPoint y: 214, endPoint x: 568, endPoint y: 218, distance: 143.0
click at [568, 218] on div "Previous Next View slide 1 View slide 2 View slide 3 View slide 4 View slide 5 …" at bounding box center [426, 150] width 432 height 246
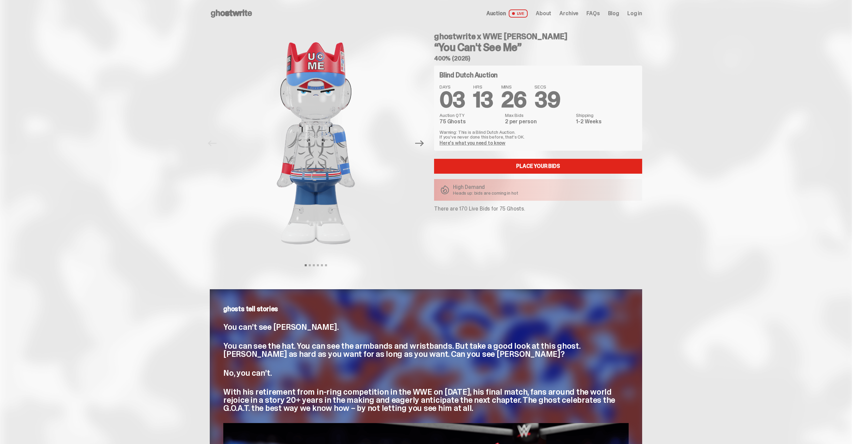
drag, startPoint x: 568, startPoint y: 218, endPoint x: 477, endPoint y: 227, distance: 91.0
click at [477, 227] on div "ghostwrite x WWE [PERSON_NAME] “You Can't See Me” 400% (2025) Blind Dutch Aucti…" at bounding box center [534, 143] width 216 height 232
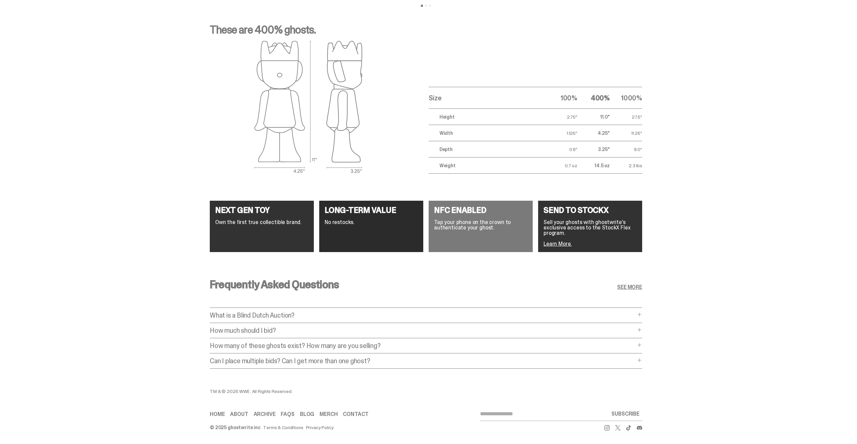
scroll to position [1059, 0]
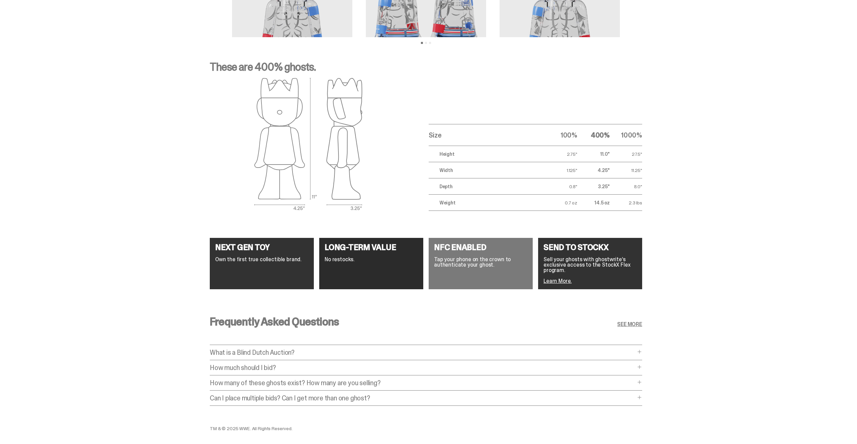
drag, startPoint x: 211, startPoint y: 336, endPoint x: 188, endPoint y: 125, distance: 212.1
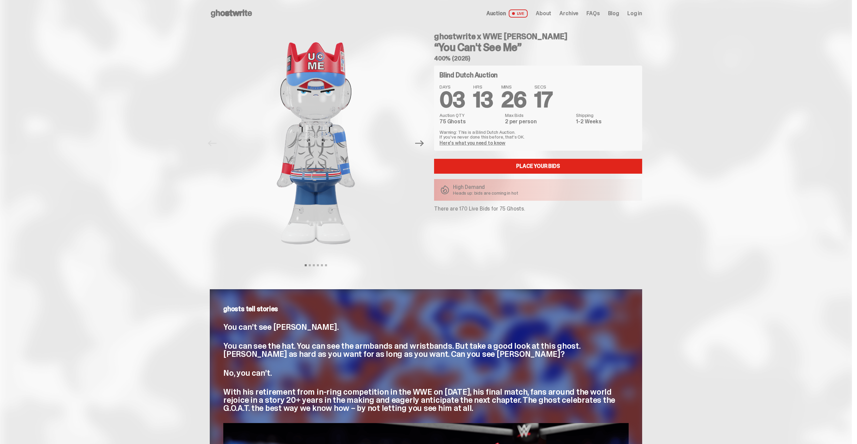
click at [575, 11] on span "Archive" at bounding box center [569, 13] width 19 height 5
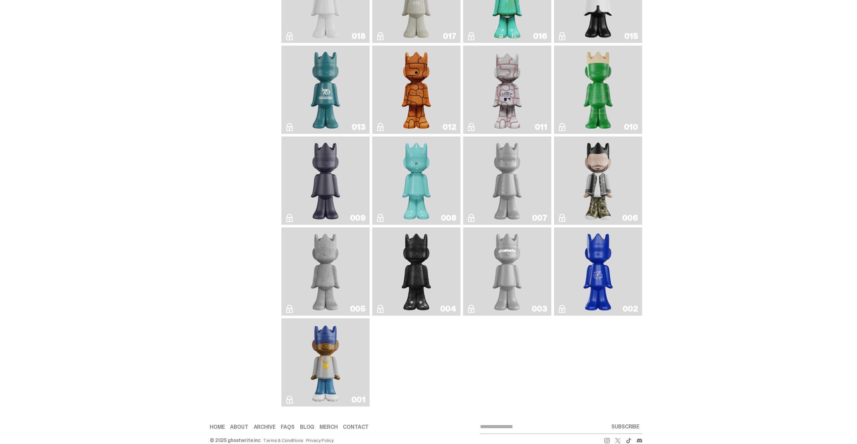
scroll to position [1140, 0]
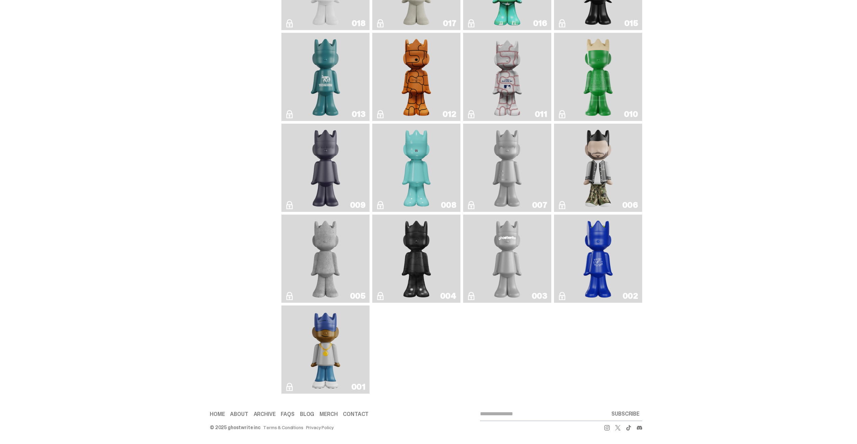
click at [337, 341] on img "Eastside Golf" at bounding box center [325, 349] width 35 height 83
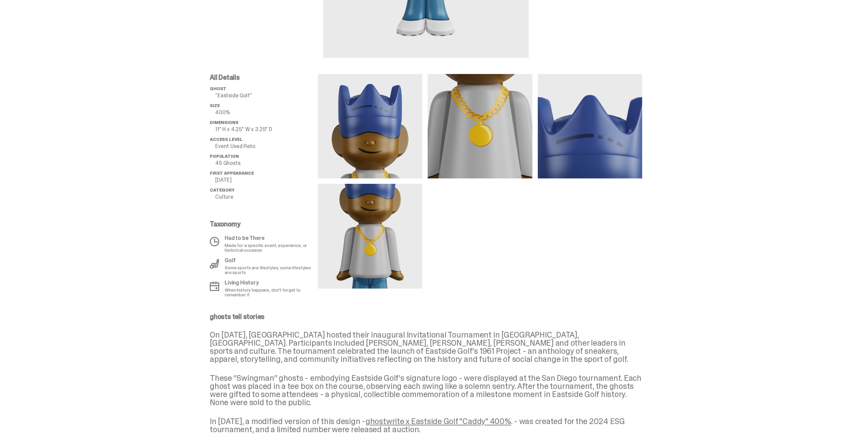
scroll to position [244, 0]
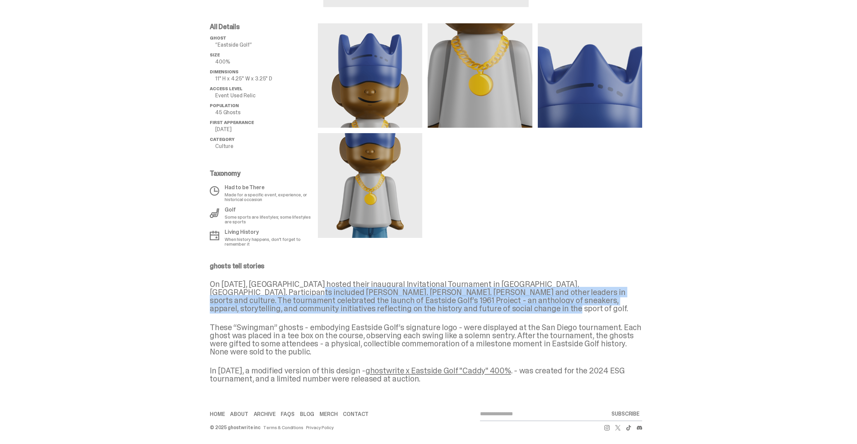
drag, startPoint x: 403, startPoint y: 308, endPoint x: 225, endPoint y: 296, distance: 178.5
click at [225, 296] on p "On [DATE], [GEOGRAPHIC_DATA] hosted their inaugural Invitational Tournament in …" at bounding box center [426, 296] width 432 height 32
drag, startPoint x: 225, startPoint y: 296, endPoint x: 330, endPoint y: 317, distance: 107.8
click at [328, 308] on p "On [DATE], [GEOGRAPHIC_DATA] hosted their inaugural Invitational Tournament in …" at bounding box center [426, 296] width 432 height 32
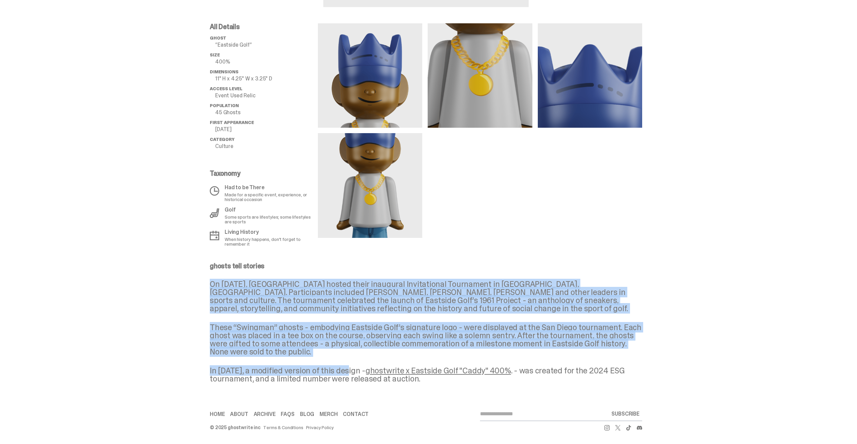
drag, startPoint x: 349, startPoint y: 356, endPoint x: 214, endPoint y: 285, distance: 152.2
click at [214, 285] on div "ghosts tell stories On [DATE], [GEOGRAPHIC_DATA] hosted their inaugural Invitat…" at bounding box center [426, 323] width 432 height 120
drag, startPoint x: 214, startPoint y: 285, endPoint x: 258, endPoint y: 313, distance: 52.1
click at [258, 313] on p "On [DATE], [GEOGRAPHIC_DATA] hosted their inaugural Invitational Tournament in …" at bounding box center [426, 296] width 432 height 32
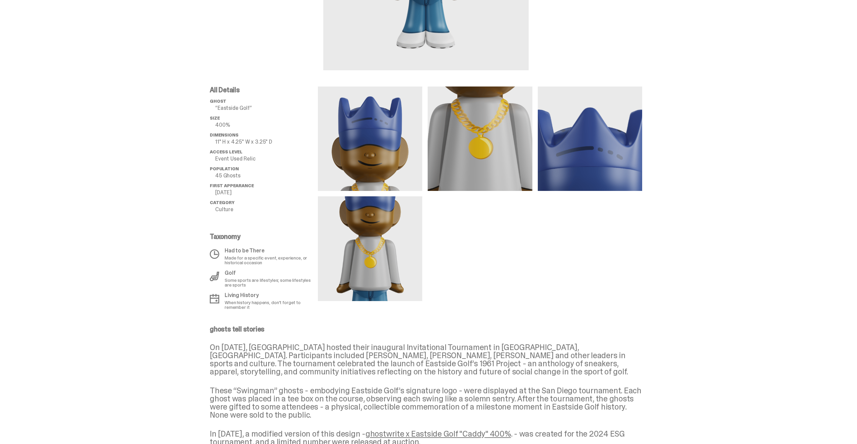
scroll to position [0, 0]
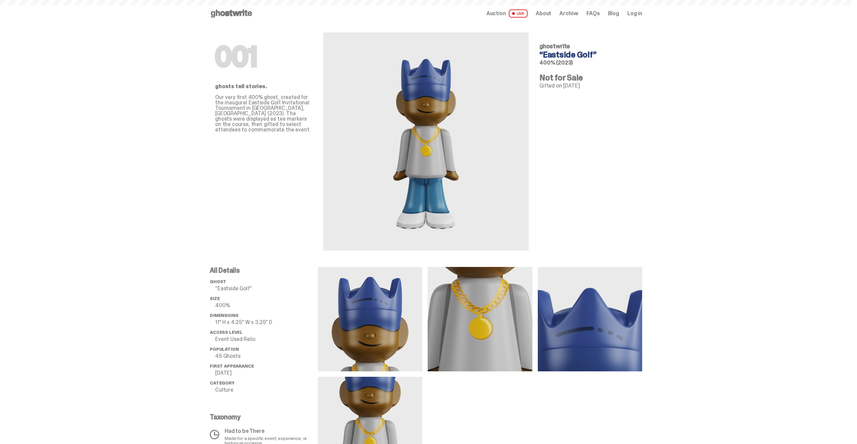
scroll to position [1140, 0]
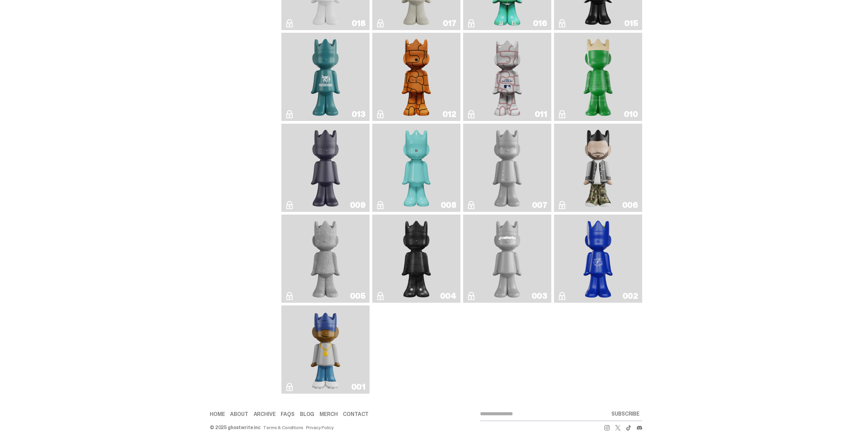
click at [609, 273] on img "Rocky's Matcha" at bounding box center [598, 258] width 36 height 83
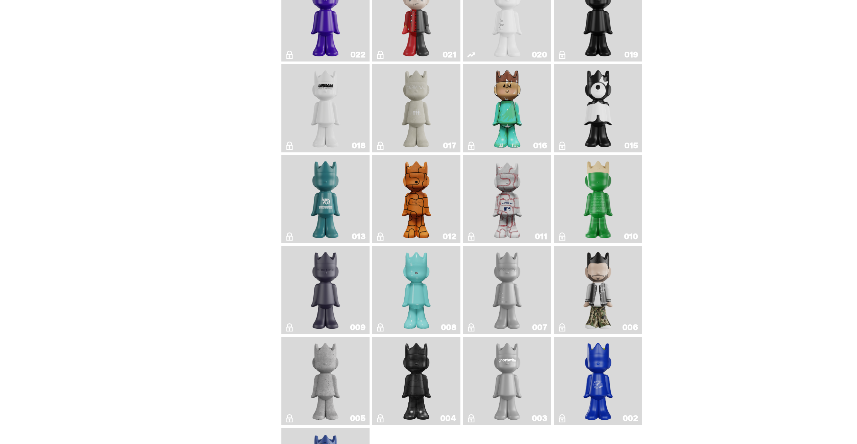
scroll to position [1005, 0]
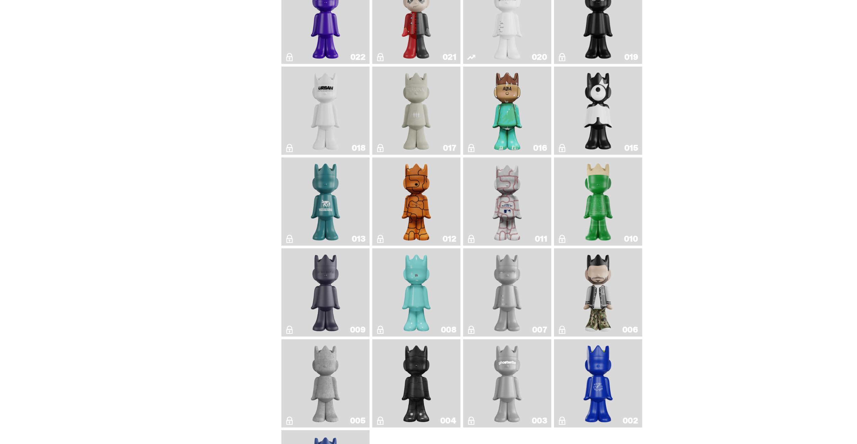
click at [597, 290] on img "Amiri" at bounding box center [598, 292] width 36 height 83
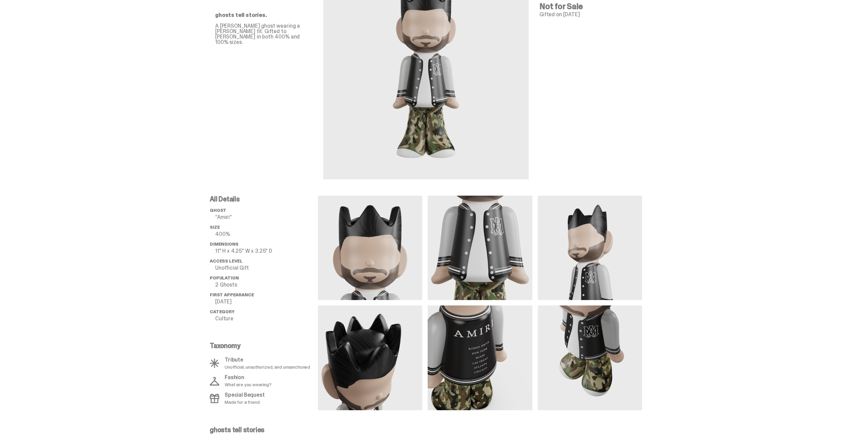
scroll to position [157, 0]
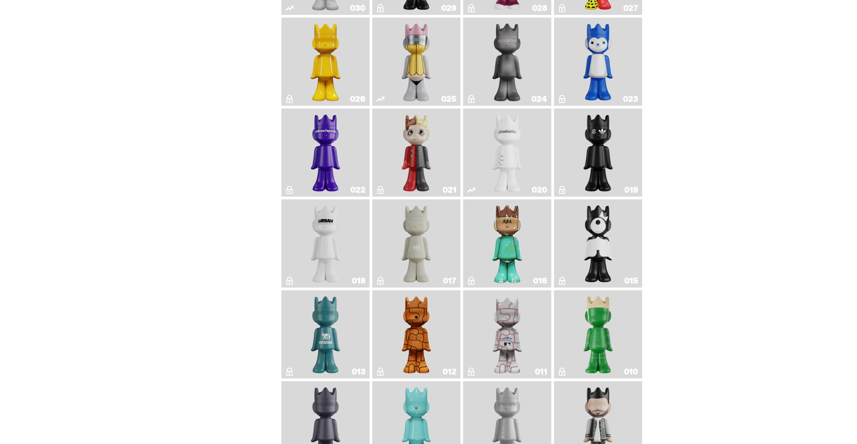
scroll to position [802, 0]
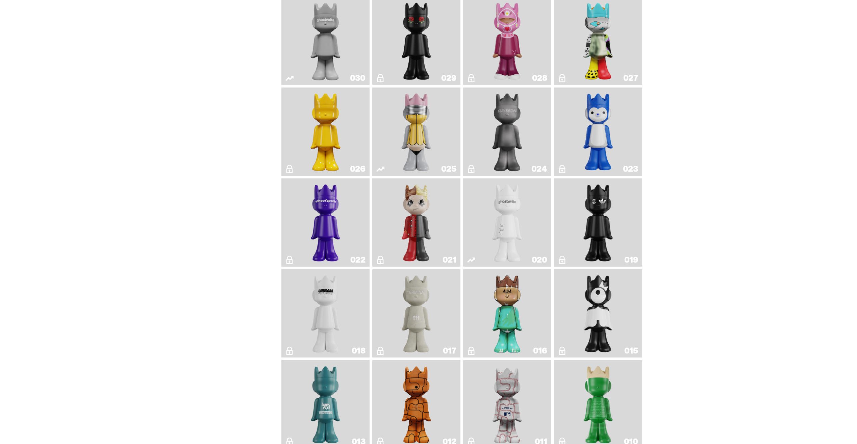
click at [414, 223] on img "Magic Man" at bounding box center [417, 222] width 36 height 83
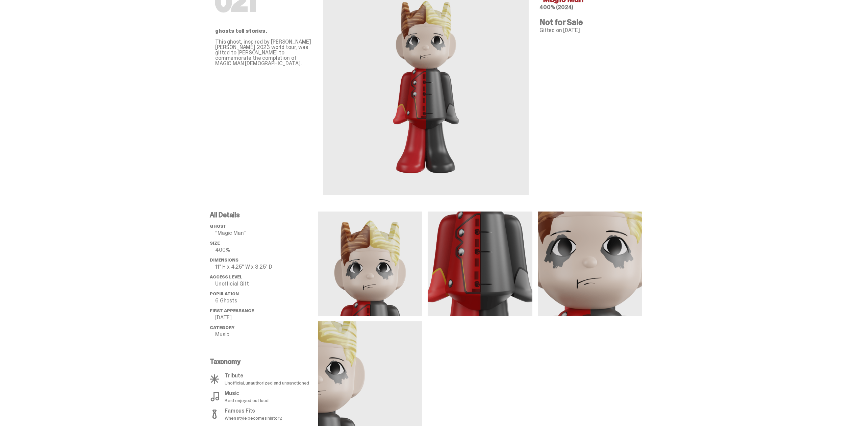
scroll to position [88, 0]
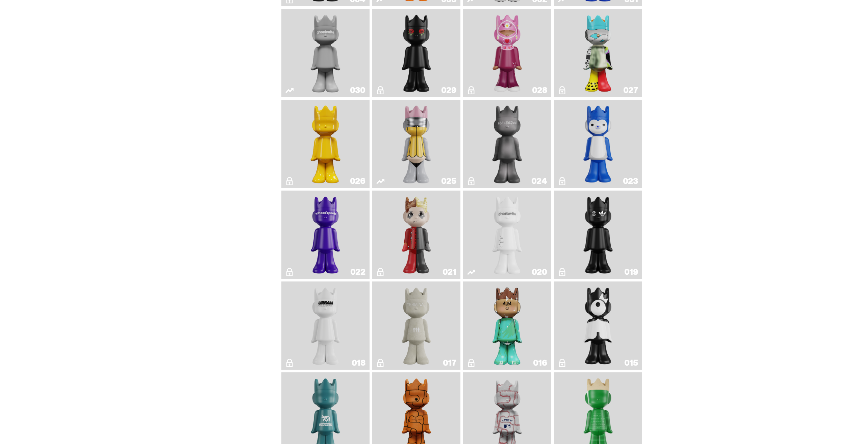
scroll to position [566, 0]
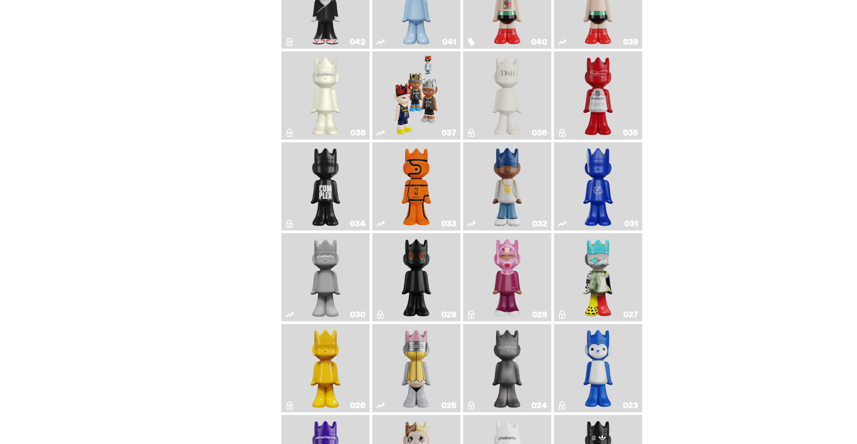
click at [418, 123] on img "Game Face (2024)" at bounding box center [416, 95] width 47 height 83
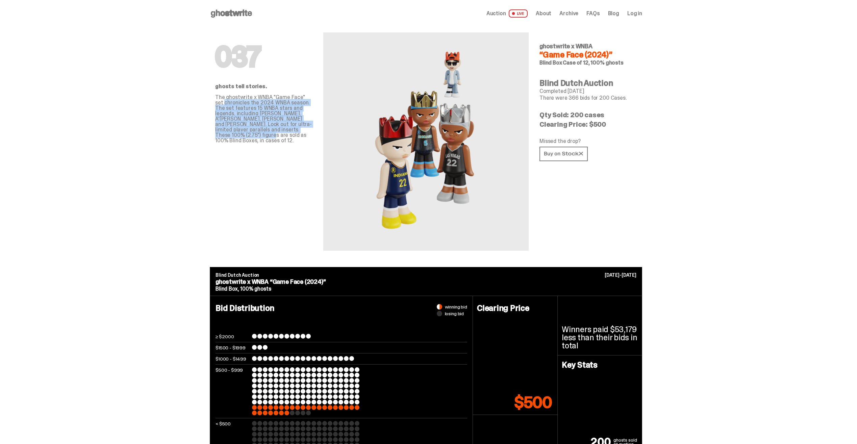
drag, startPoint x: 278, startPoint y: 130, endPoint x: 212, endPoint y: 101, distance: 71.7
click at [212, 101] on div "037 ghosts tell stories. The ghostwrite x WNBA "Game Face" set chronicles the 2…" at bounding box center [426, 147] width 432 height 240
drag, startPoint x: 212, startPoint y: 101, endPoint x: 219, endPoint y: 111, distance: 12.2
click at [219, 111] on p "The ghostwrite x WNBA "Game Face" set chronicles the 2024 WNBA season. The set …" at bounding box center [263, 119] width 97 height 49
drag, startPoint x: 219, startPoint y: 98, endPoint x: 295, endPoint y: 137, distance: 84.6
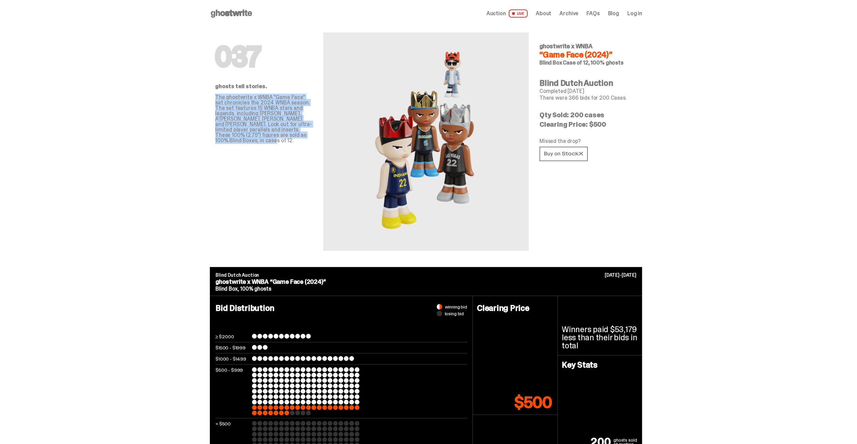
click at [295, 137] on p "The ghostwrite x WNBA "Game Face" set chronicles the 2024 WNBA season. The set …" at bounding box center [263, 119] width 97 height 49
click at [295, 140] on div "037 ghosts tell stories. The ghostwrite x WNBA "Game Face" set chronicles the 2…" at bounding box center [263, 139] width 97 height 224
drag, startPoint x: 295, startPoint y: 140, endPoint x: 215, endPoint y: 99, distance: 90.2
click at [215, 99] on div "037 ghosts tell stories. The ghostwrite x WNBA "Game Face" set chronicles the 2…" at bounding box center [426, 147] width 432 height 240
drag, startPoint x: 215, startPoint y: 99, endPoint x: 221, endPoint y: 108, distance: 10.6
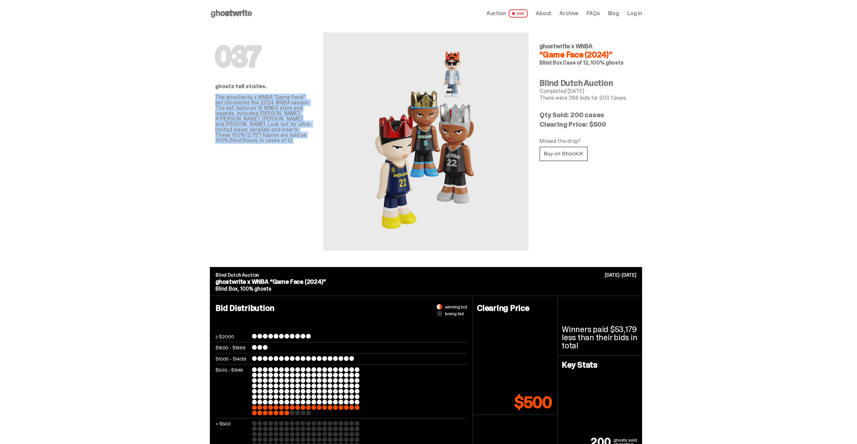
click at [221, 108] on p "The ghostwrite x WNBA "Game Face" set chronicles the 2024 WNBA season. The set …" at bounding box center [263, 119] width 97 height 49
drag, startPoint x: 215, startPoint y: 97, endPoint x: 293, endPoint y: 136, distance: 86.9
click at [293, 136] on div "037 ghosts tell stories. The ghostwrite x WNBA "Game Face" set chronicles the 2…" at bounding box center [426, 147] width 432 height 240
click at [293, 136] on p "The ghostwrite x WNBA "Game Face" set chronicles the 2024 WNBA season. The set …" at bounding box center [263, 119] width 97 height 49
drag, startPoint x: 301, startPoint y: 139, endPoint x: 232, endPoint y: 105, distance: 76.6
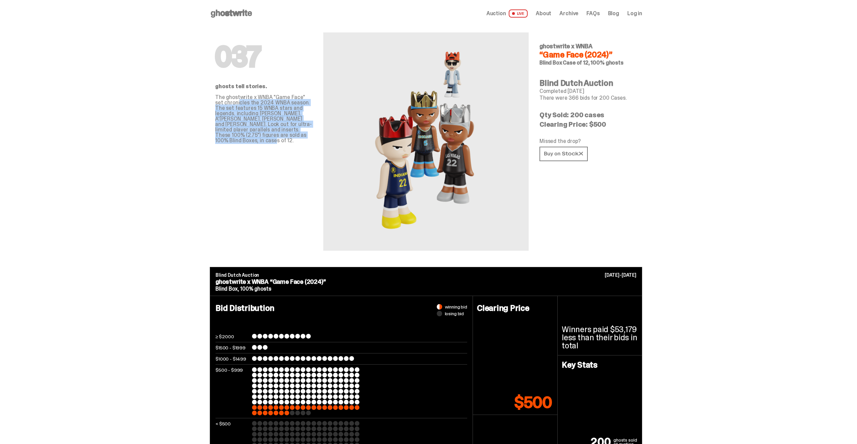
click at [232, 105] on div "037 ghosts tell stories. The ghostwrite x WNBA "Game Face" set chronicles the 2…" at bounding box center [263, 139] width 97 height 224
click at [232, 105] on p "The ghostwrite x WNBA "Game Face" set chronicles the 2024 WNBA season. The set …" at bounding box center [263, 119] width 97 height 49
drag, startPoint x: 225, startPoint y: 101, endPoint x: 295, endPoint y: 138, distance: 78.4
click at [295, 138] on p "The ghostwrite x WNBA "Game Face" set chronicles the 2024 WNBA season. The set …" at bounding box center [263, 119] width 97 height 49
drag, startPoint x: 295, startPoint y: 138, endPoint x: 298, endPoint y: 142, distance: 6.0
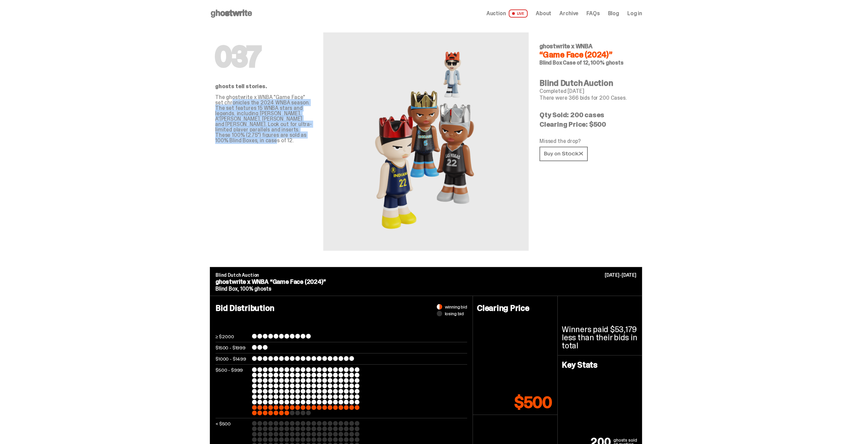
click at [296, 139] on div "037 ghosts tell stories. The ghostwrite x WNBA "Game Face" set chronicles the 2…" at bounding box center [263, 139] width 97 height 224
drag, startPoint x: 303, startPoint y: 146, endPoint x: 215, endPoint y: 99, distance: 100.5
click at [215, 99] on div "037 ghosts tell stories. The ghostwrite x WNBA "Game Face" set chronicles the 2…" at bounding box center [426, 147] width 432 height 240
click at [215, 101] on div "037 ghosts tell stories. The ghostwrite x WNBA "Game Face" set chronicles the 2…" at bounding box center [426, 147] width 432 height 240
drag, startPoint x: 213, startPoint y: 99, endPoint x: 288, endPoint y: 135, distance: 83.3
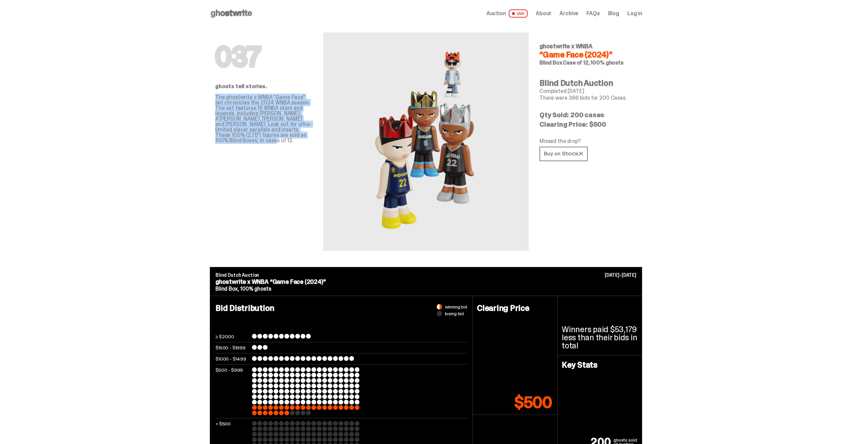
click at [288, 135] on div "037 ghosts tell stories. The ghostwrite x WNBA "Game Face" set chronicles the 2…" at bounding box center [426, 147] width 432 height 240
click at [289, 137] on p "The ghostwrite x WNBA "Game Face" set chronicles the 2024 WNBA season. The set …" at bounding box center [263, 119] width 97 height 49
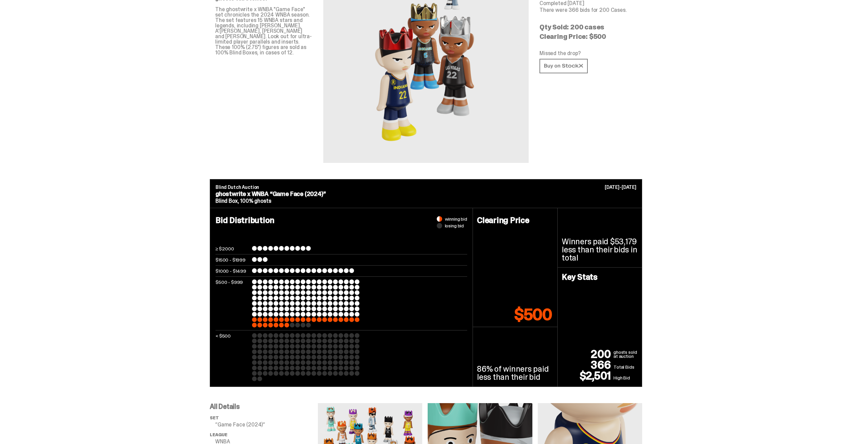
scroll to position [169, 0]
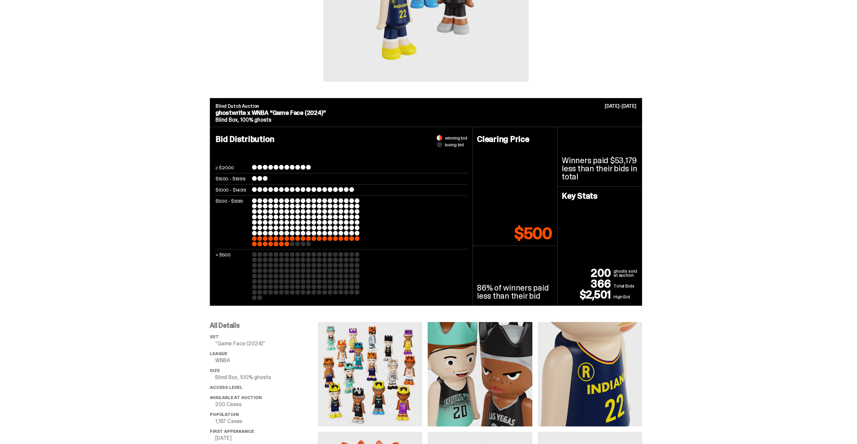
click at [527, 234] on p "$500" at bounding box center [534, 233] width 38 height 16
drag, startPoint x: 518, startPoint y: 233, endPoint x: 550, endPoint y: 237, distance: 31.9
click at [550, 237] on p "$500" at bounding box center [534, 233] width 38 height 16
drag, startPoint x: 550, startPoint y: 237, endPoint x: 540, endPoint y: 239, distance: 10.7
click at [540, 239] on p "$500" at bounding box center [534, 233] width 38 height 16
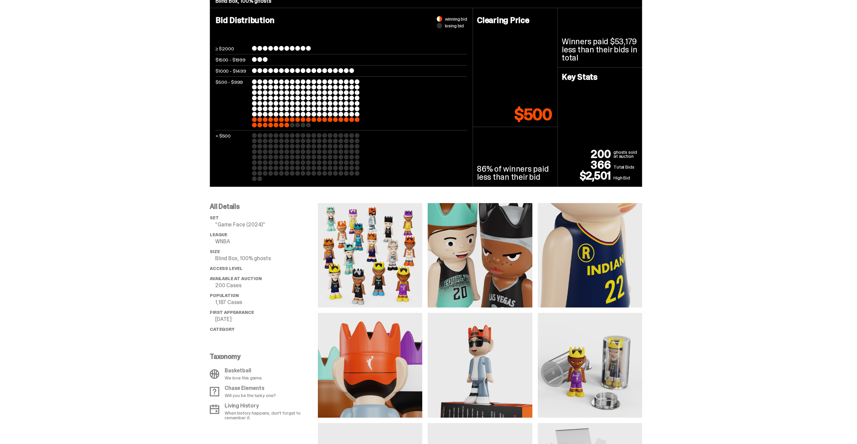
scroll to position [0, 0]
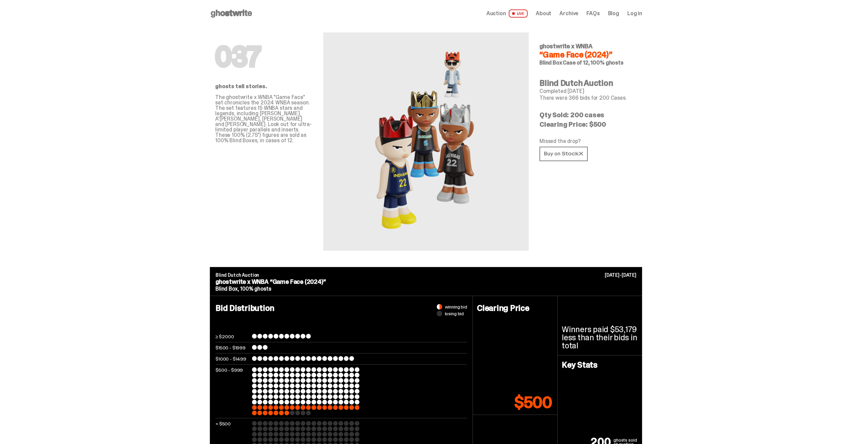
drag, startPoint x: 175, startPoint y: 304, endPoint x: 182, endPoint y: 113, distance: 192.1
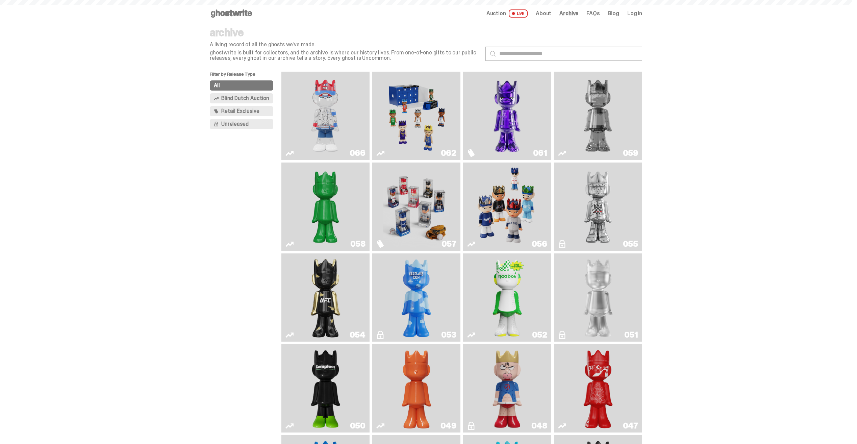
scroll to position [566, 0]
